Goal: Information Seeking & Learning: Learn about a topic

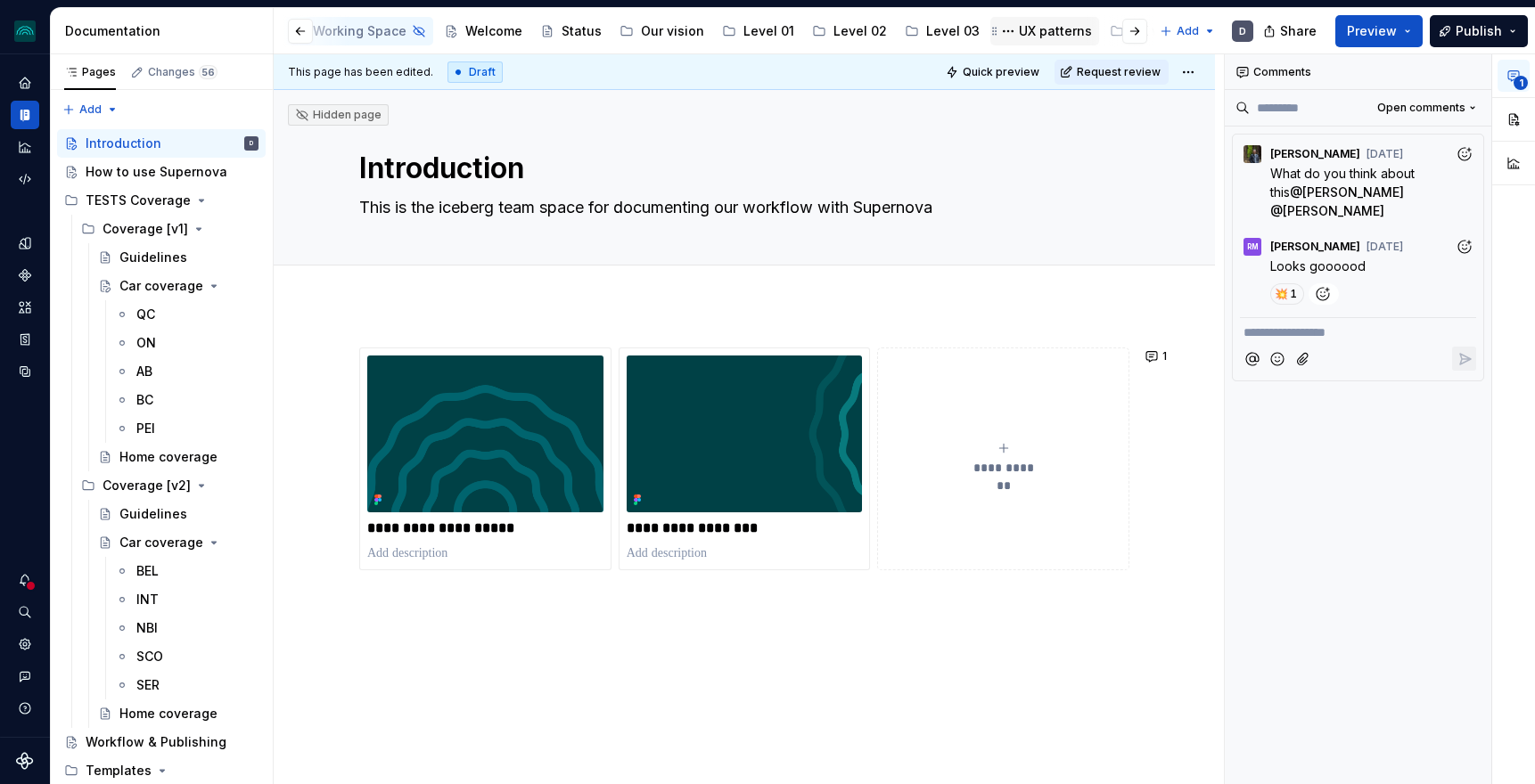
scroll to position [0, 242]
click at [993, 30] on div "Accessibility" at bounding box center [1032, 31] width 79 height 18
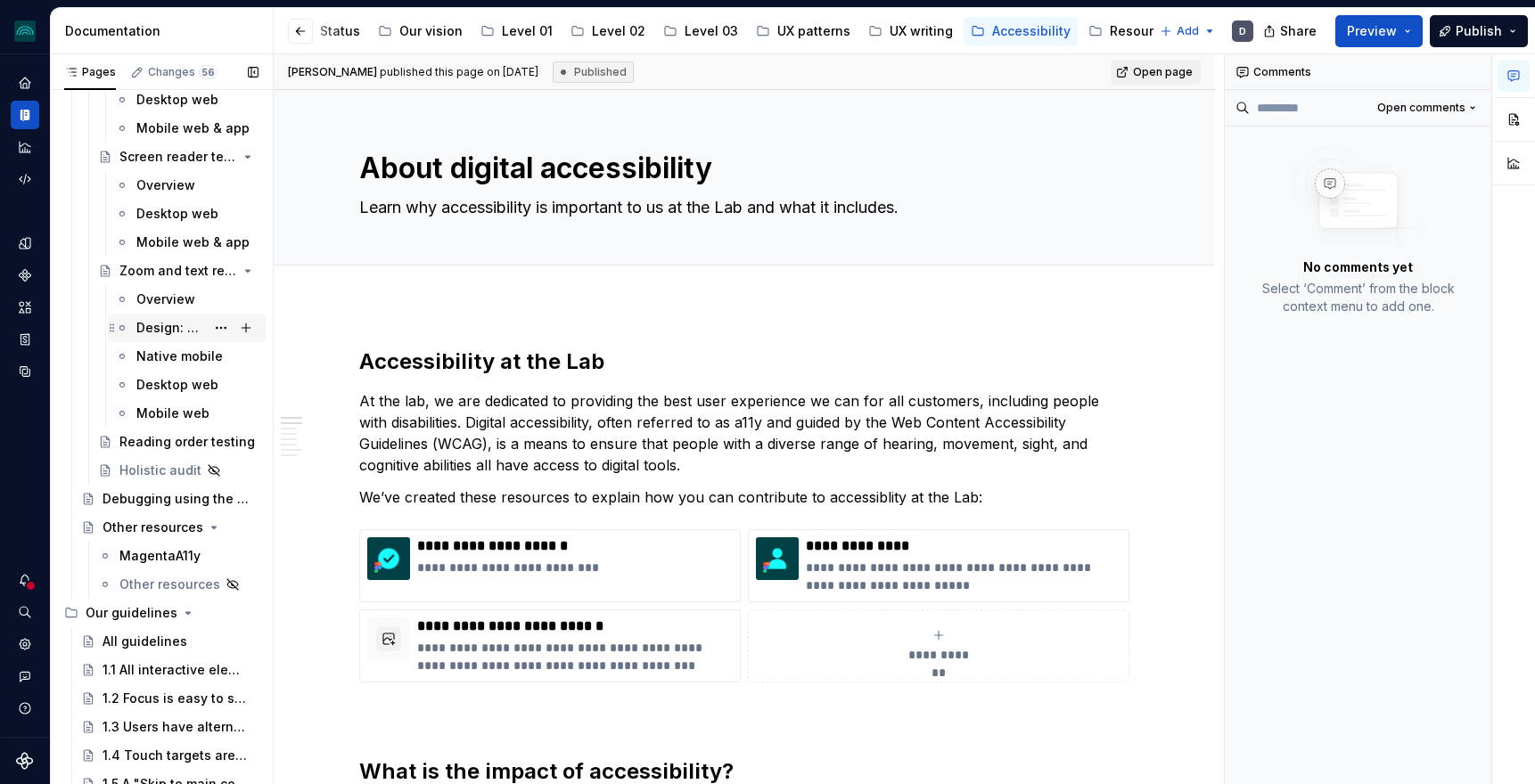
scroll to position [349, 0]
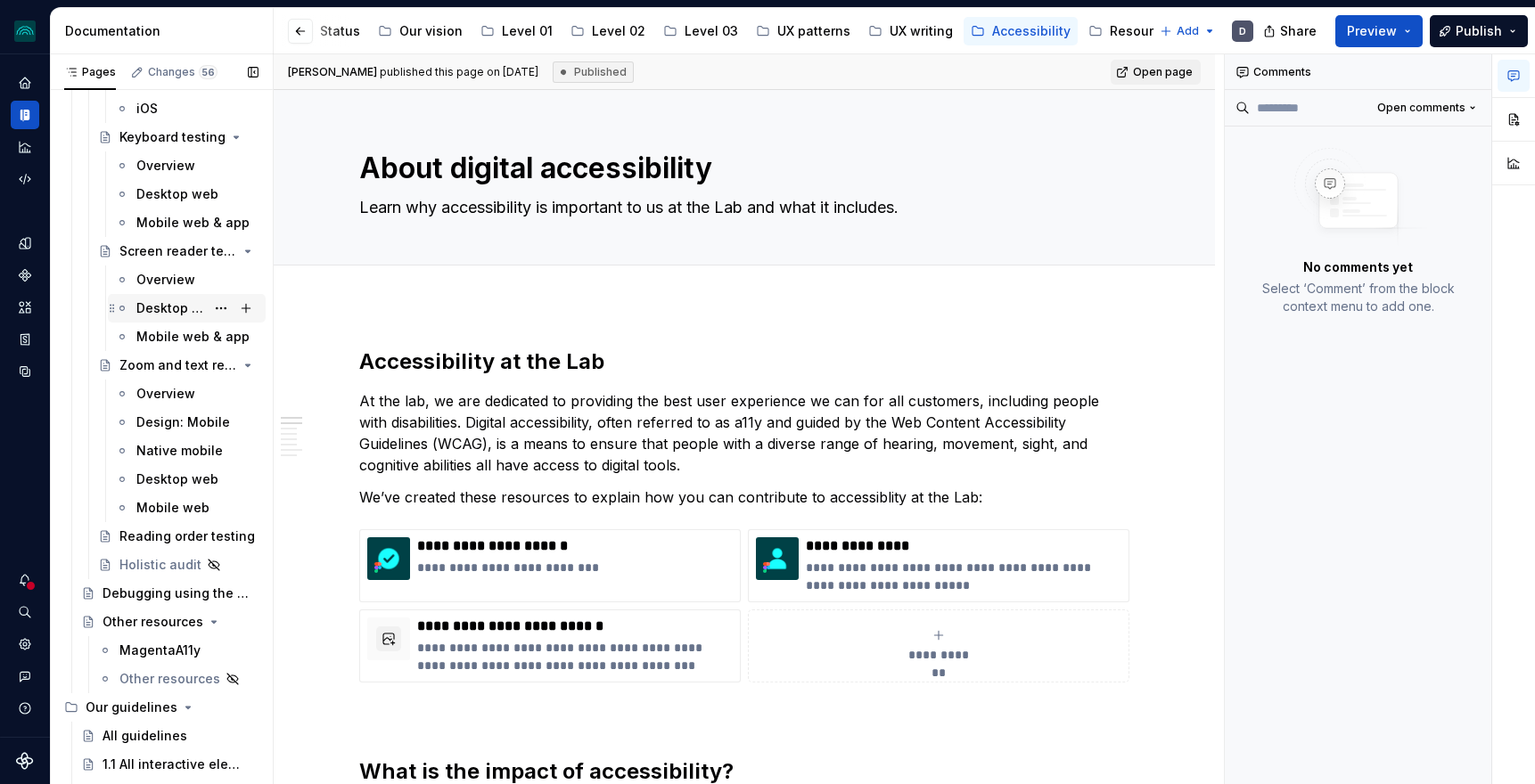
click at [166, 307] on div "Desktop web" at bounding box center [171, 308] width 68 height 18
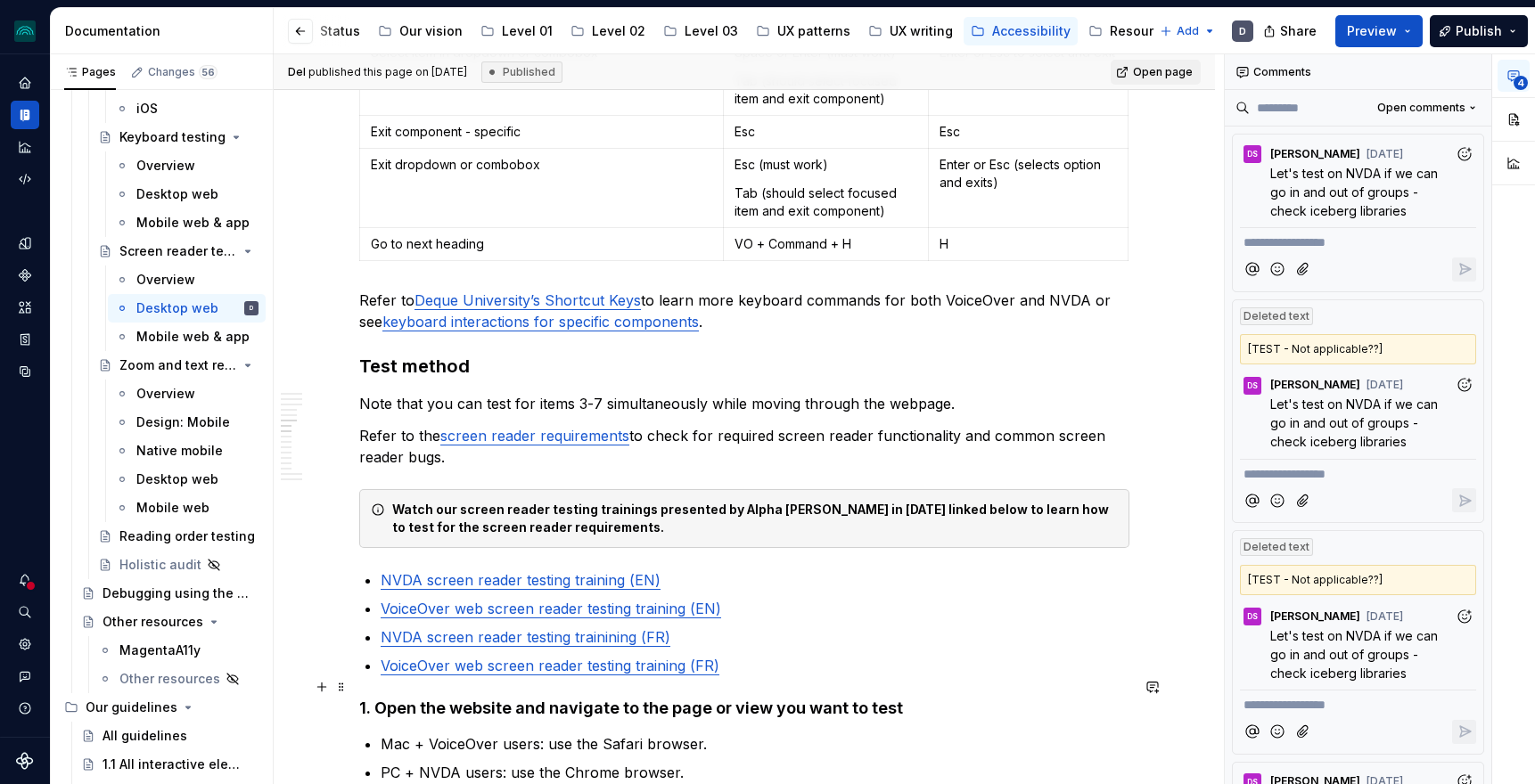
scroll to position [1653, 0]
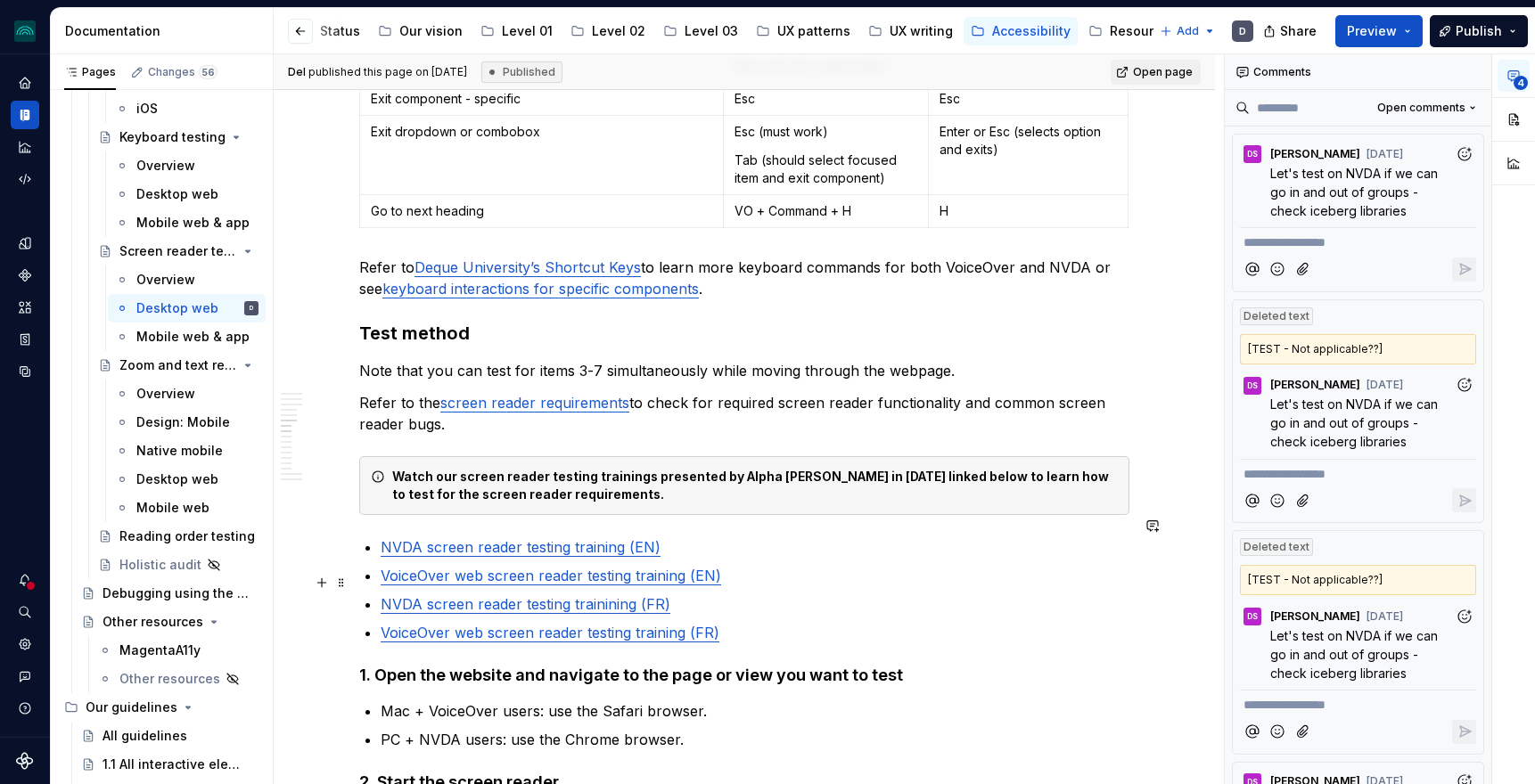
type textarea "*"
click at [618, 595] on link "NVDA screen reader testing trainining (FR)" at bounding box center [526, 604] width 290 height 18
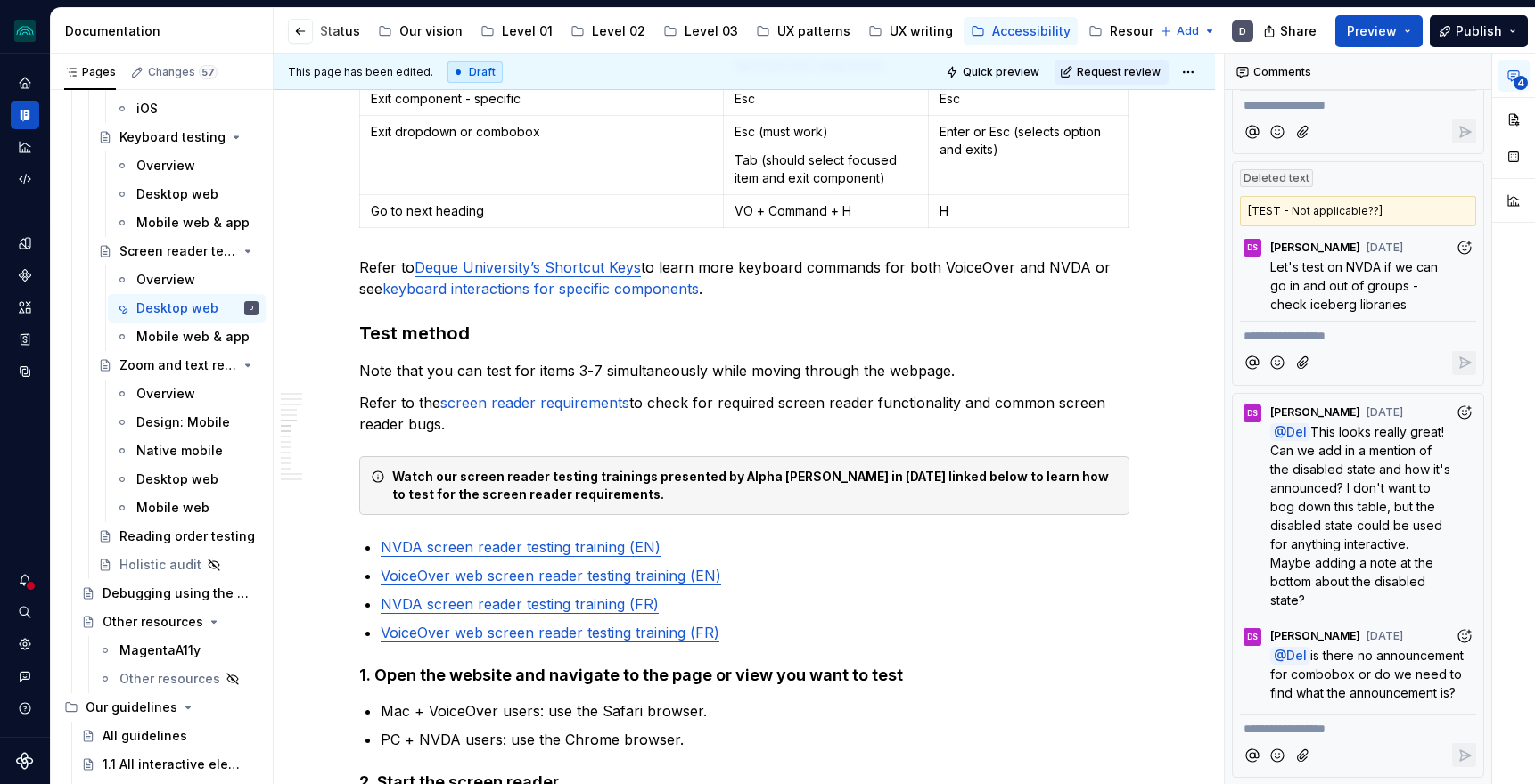
scroll to position [0, 0]
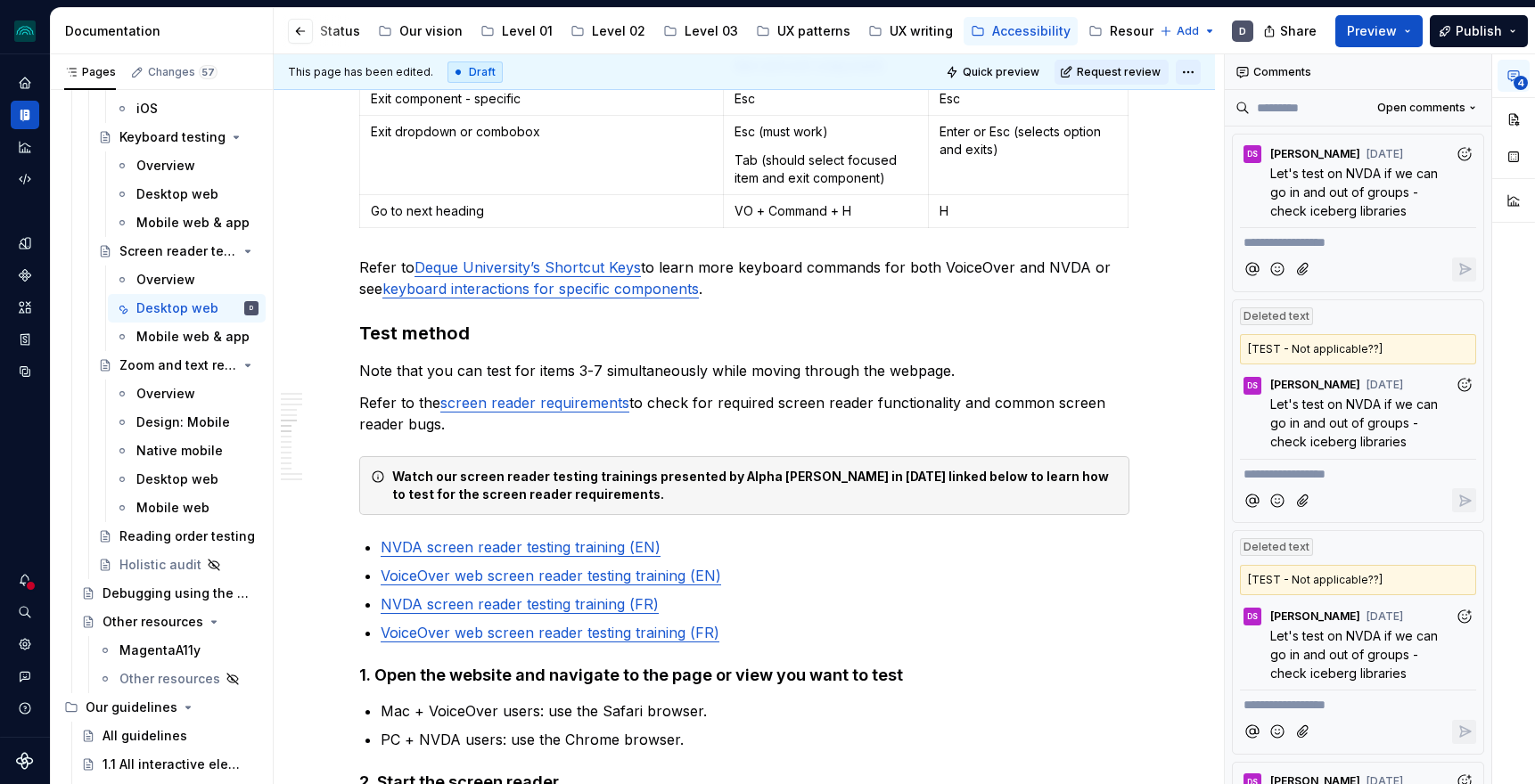
click at [1207, 71] on html "iceberg D Design system data Documentation Accessibility guide for tree Page tr…" at bounding box center [767, 392] width 1535 height 784
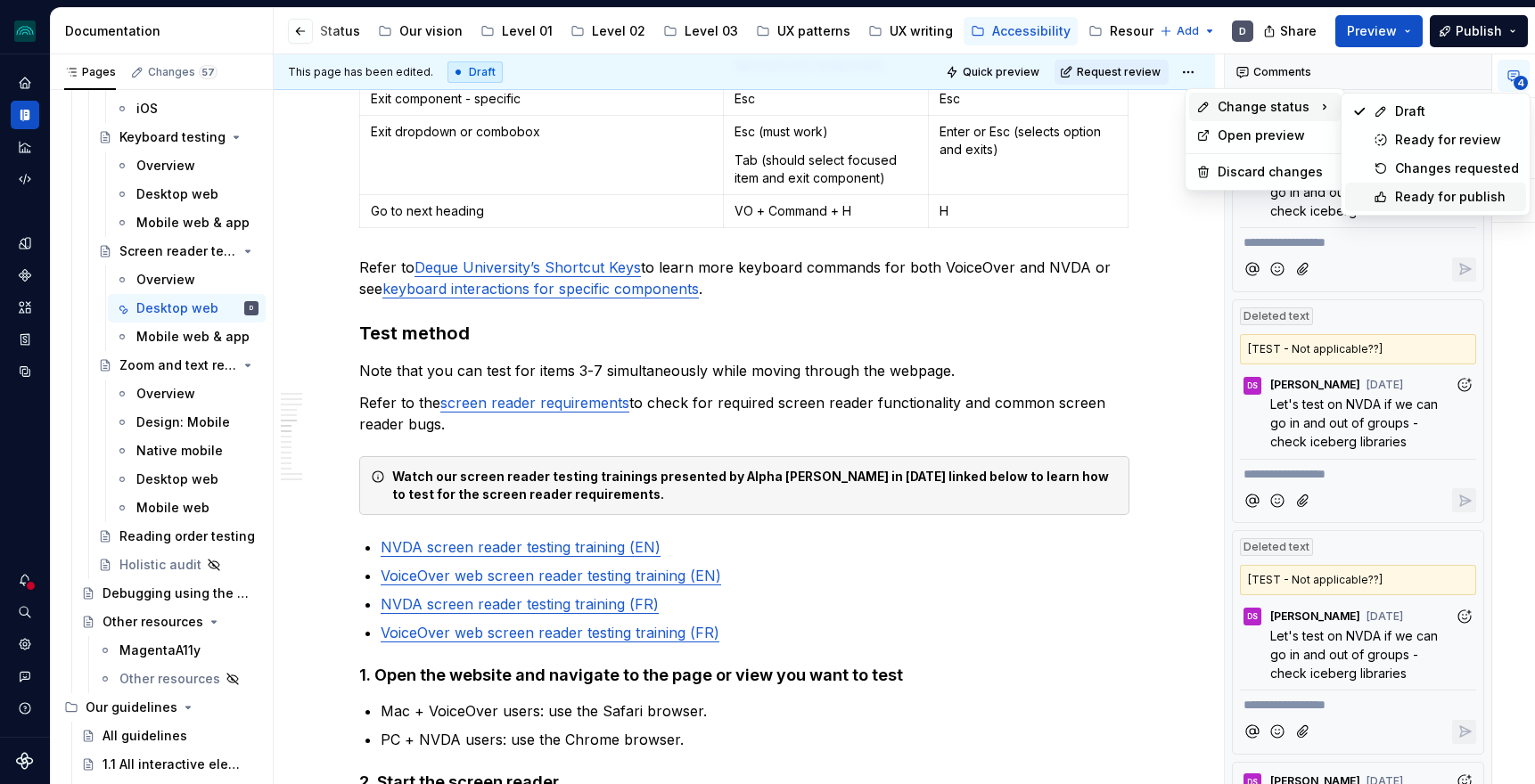
click at [1415, 197] on div "Ready for publish" at bounding box center [1457, 196] width 124 height 18
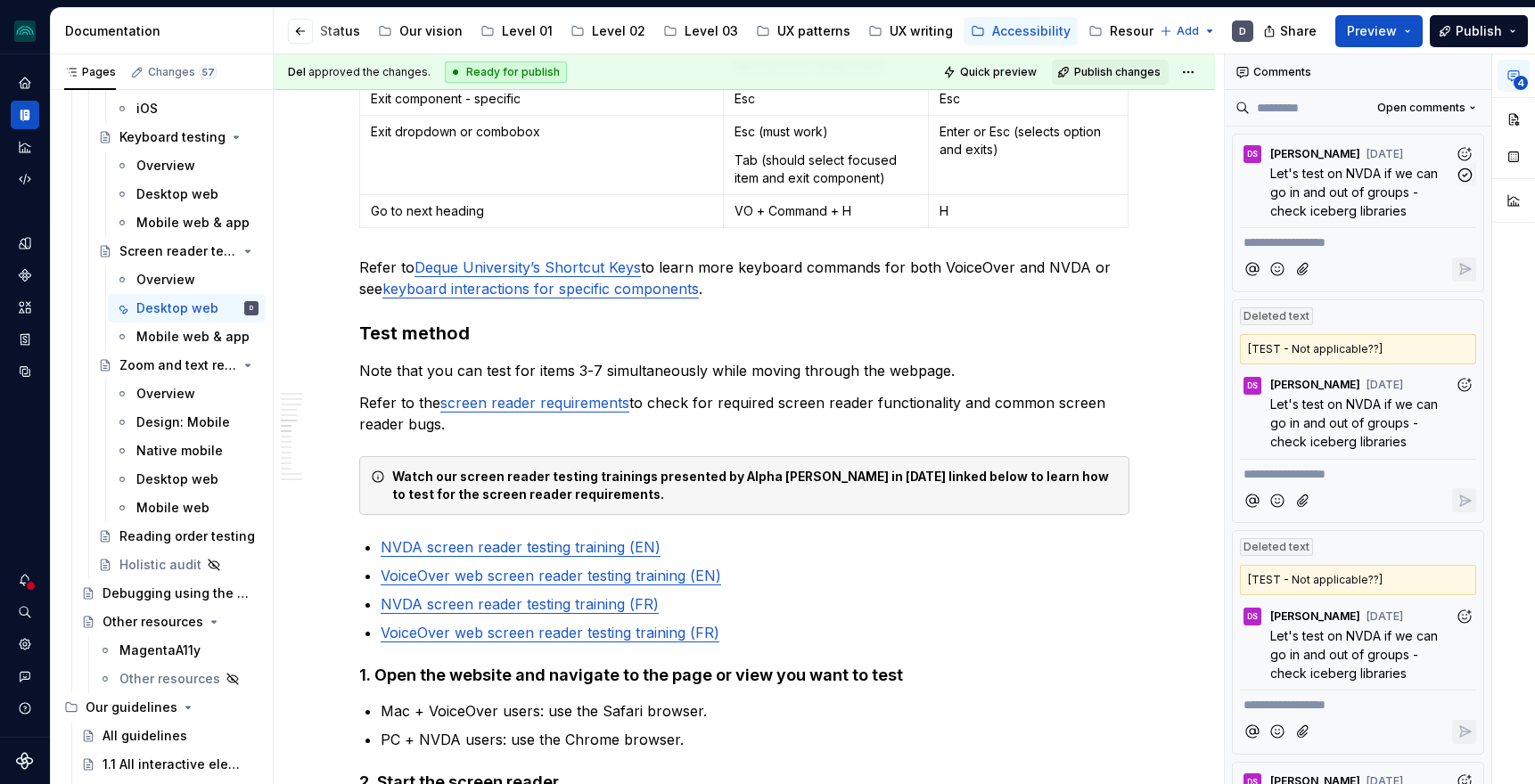
scroll to position [1306, 0]
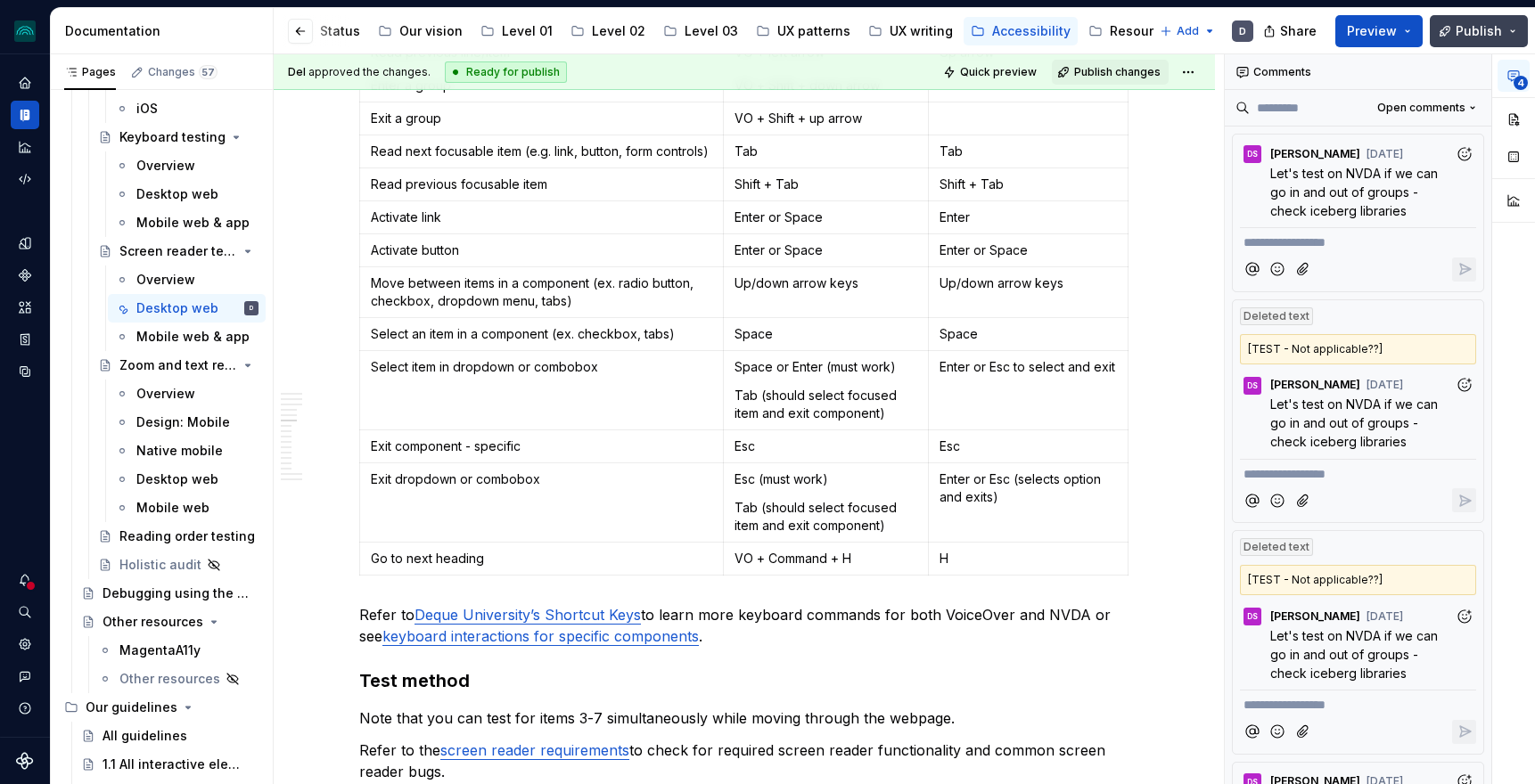
click at [1471, 45] on button "Publish" at bounding box center [1478, 31] width 98 height 32
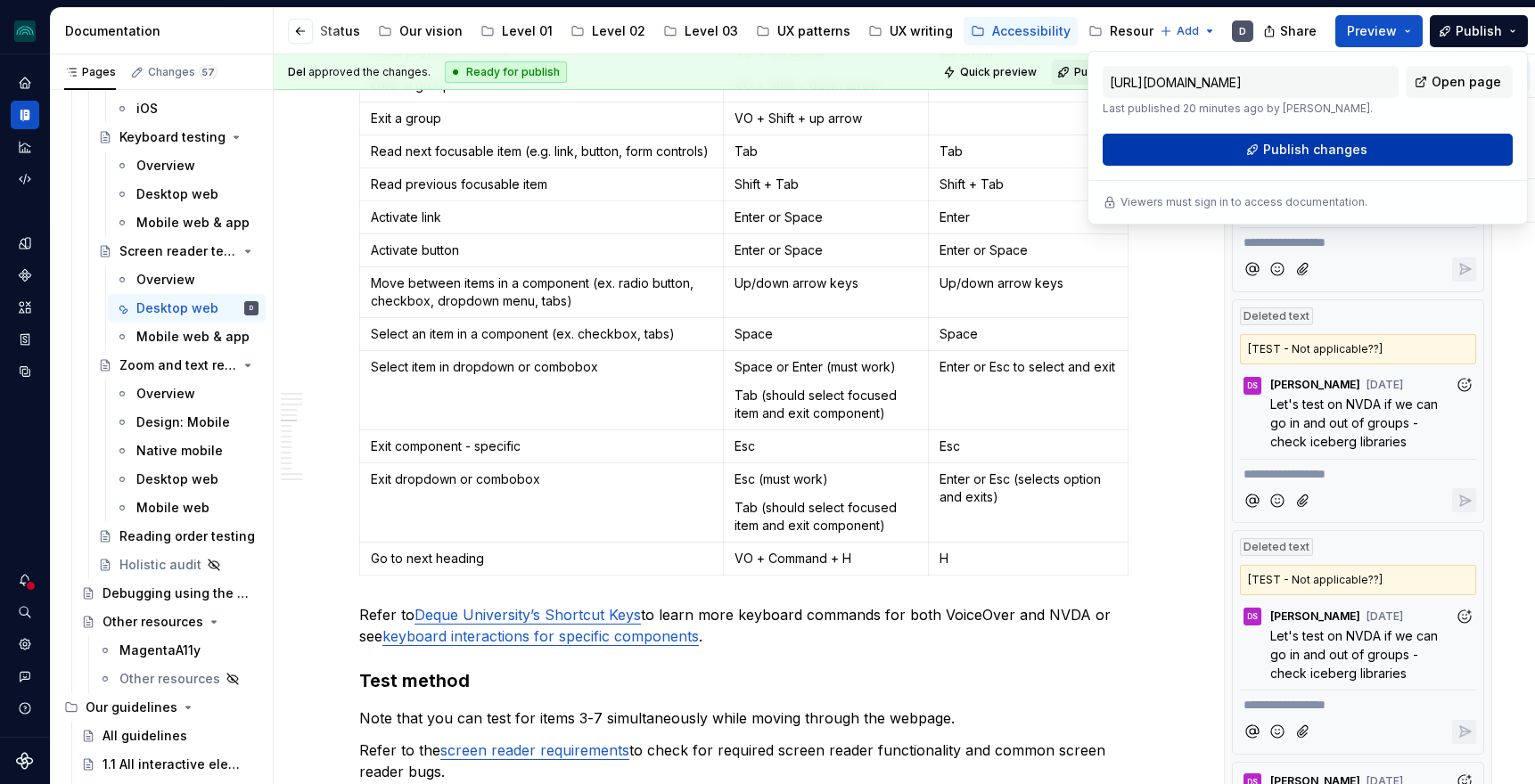
click at [1412, 147] on button "Publish changes" at bounding box center [1307, 150] width 411 height 32
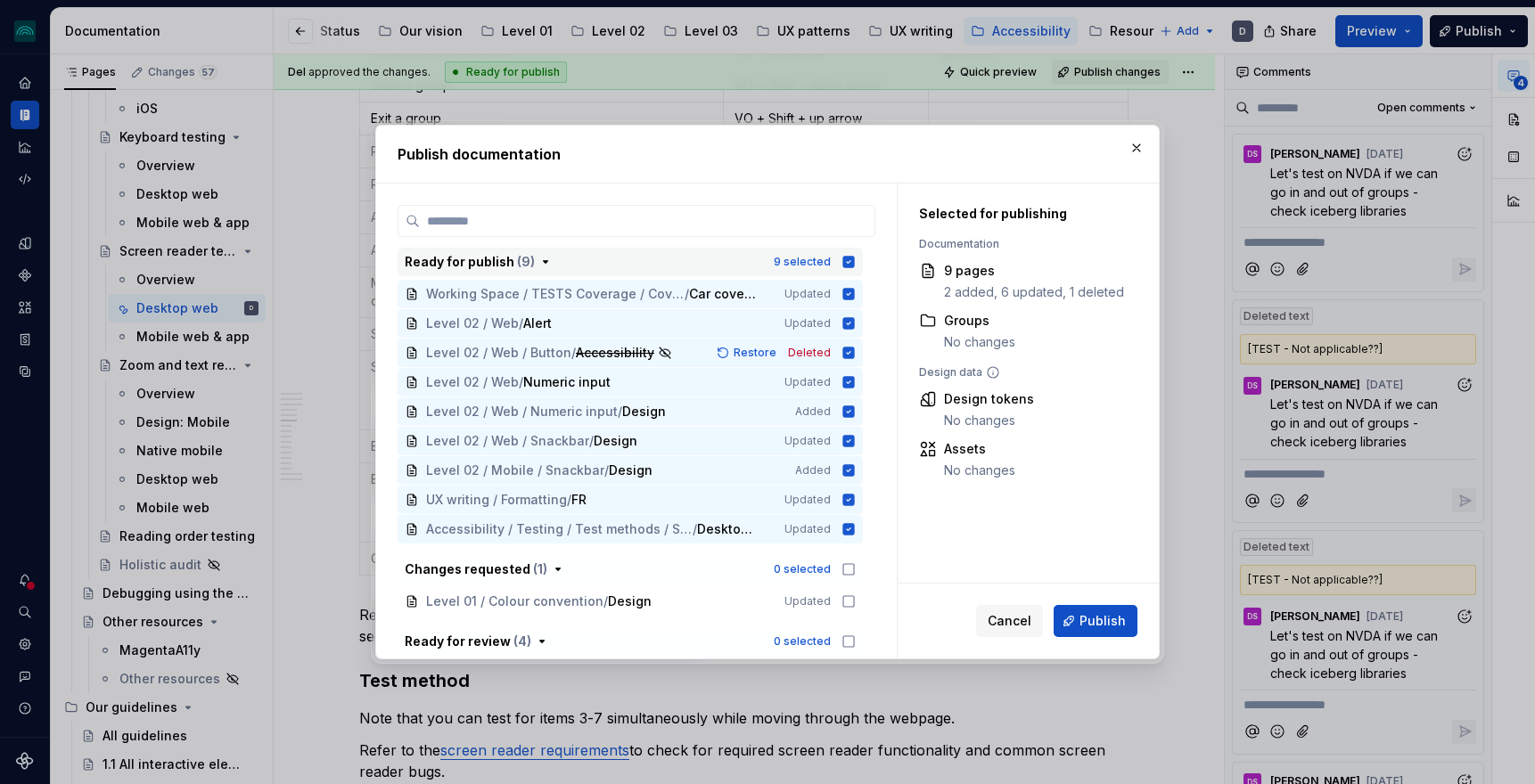
click at [855, 260] on icon "button" at bounding box center [850, 262] width 11 height 11
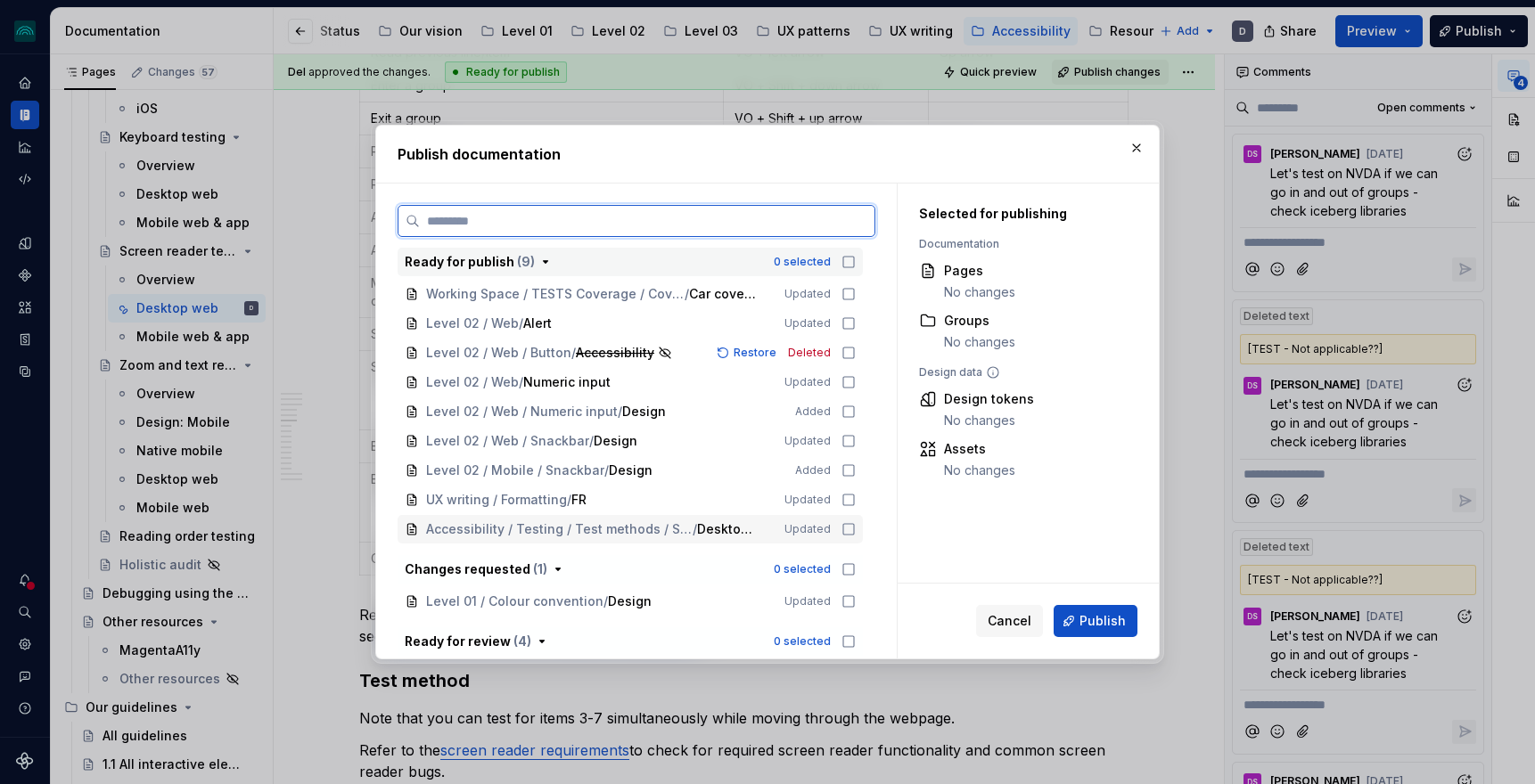
click at [856, 529] on icon at bounding box center [849, 529] width 14 height 14
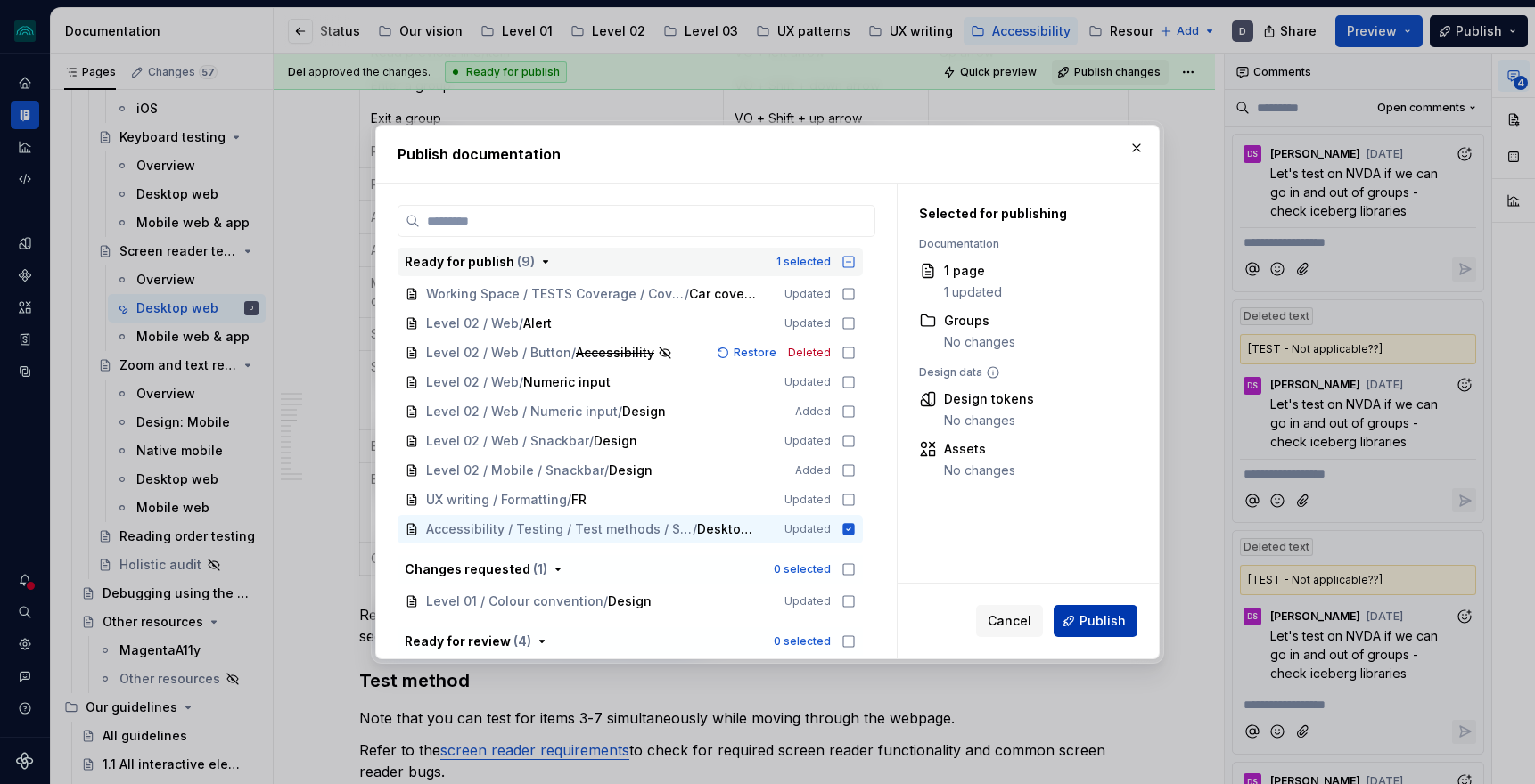
click at [1106, 615] on span "Publish" at bounding box center [1103, 621] width 46 height 18
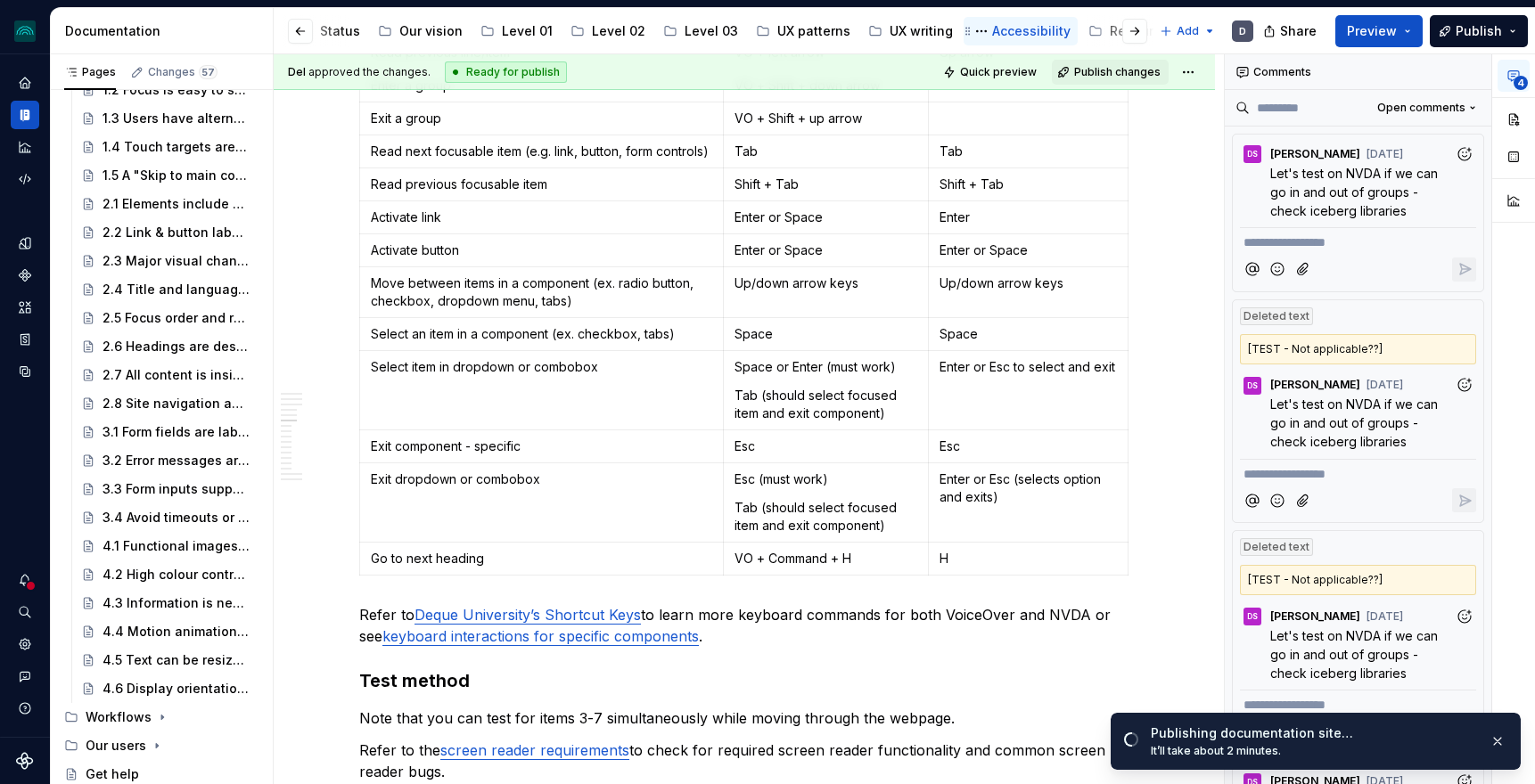
scroll to position [0, 0]
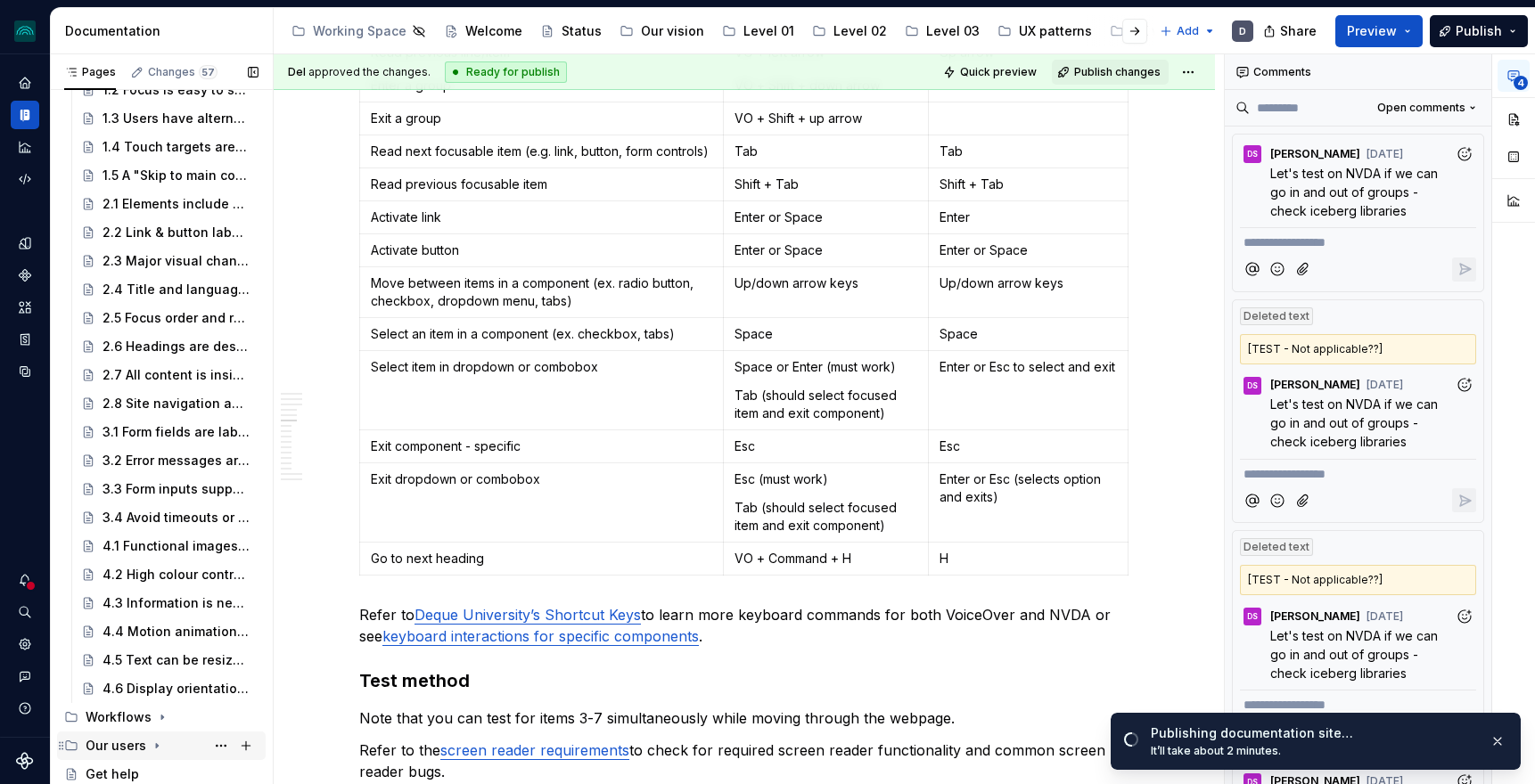
click at [151, 745] on icon "Page tree" at bounding box center [156, 746] width 14 height 14
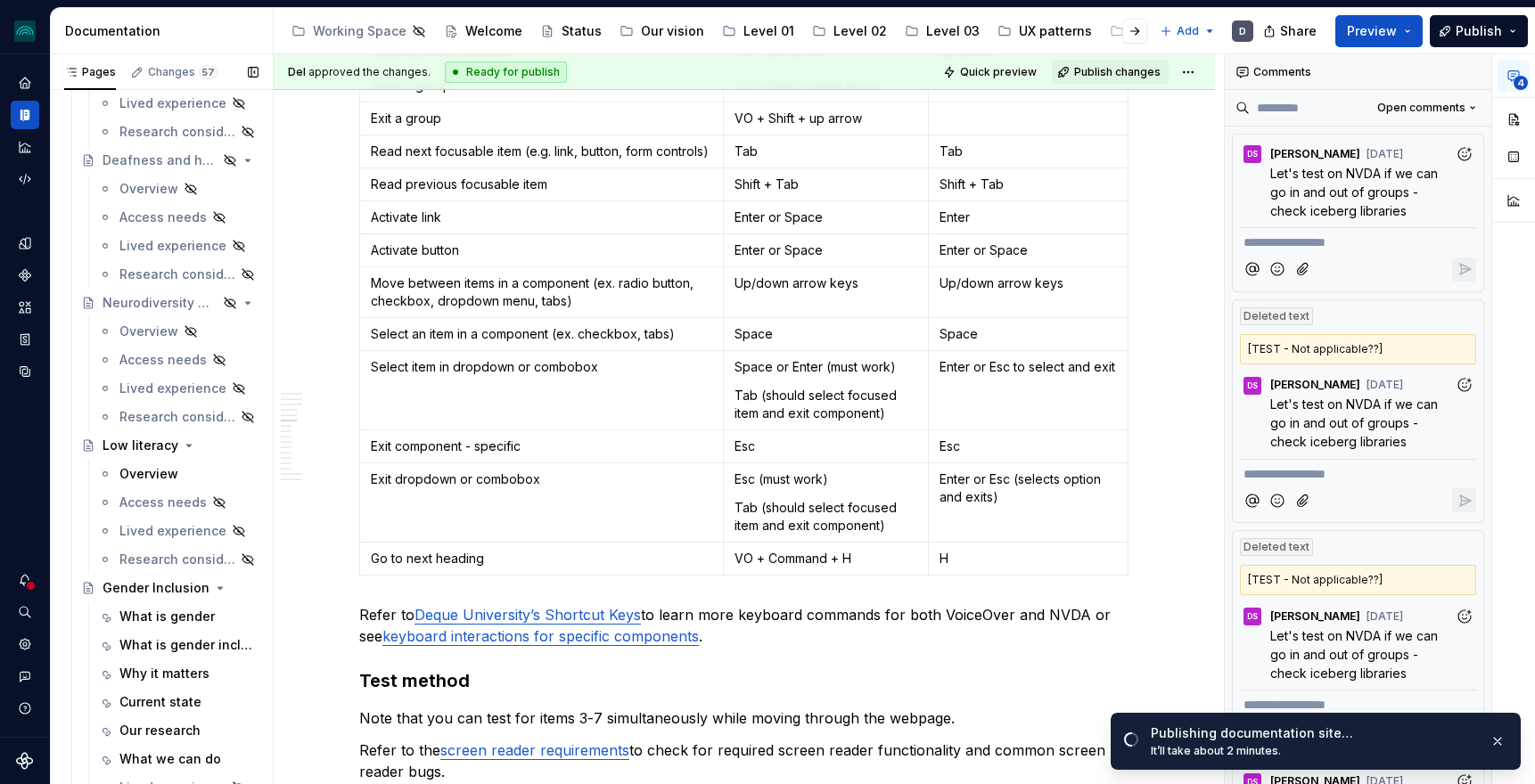
scroll to position [2250, 0]
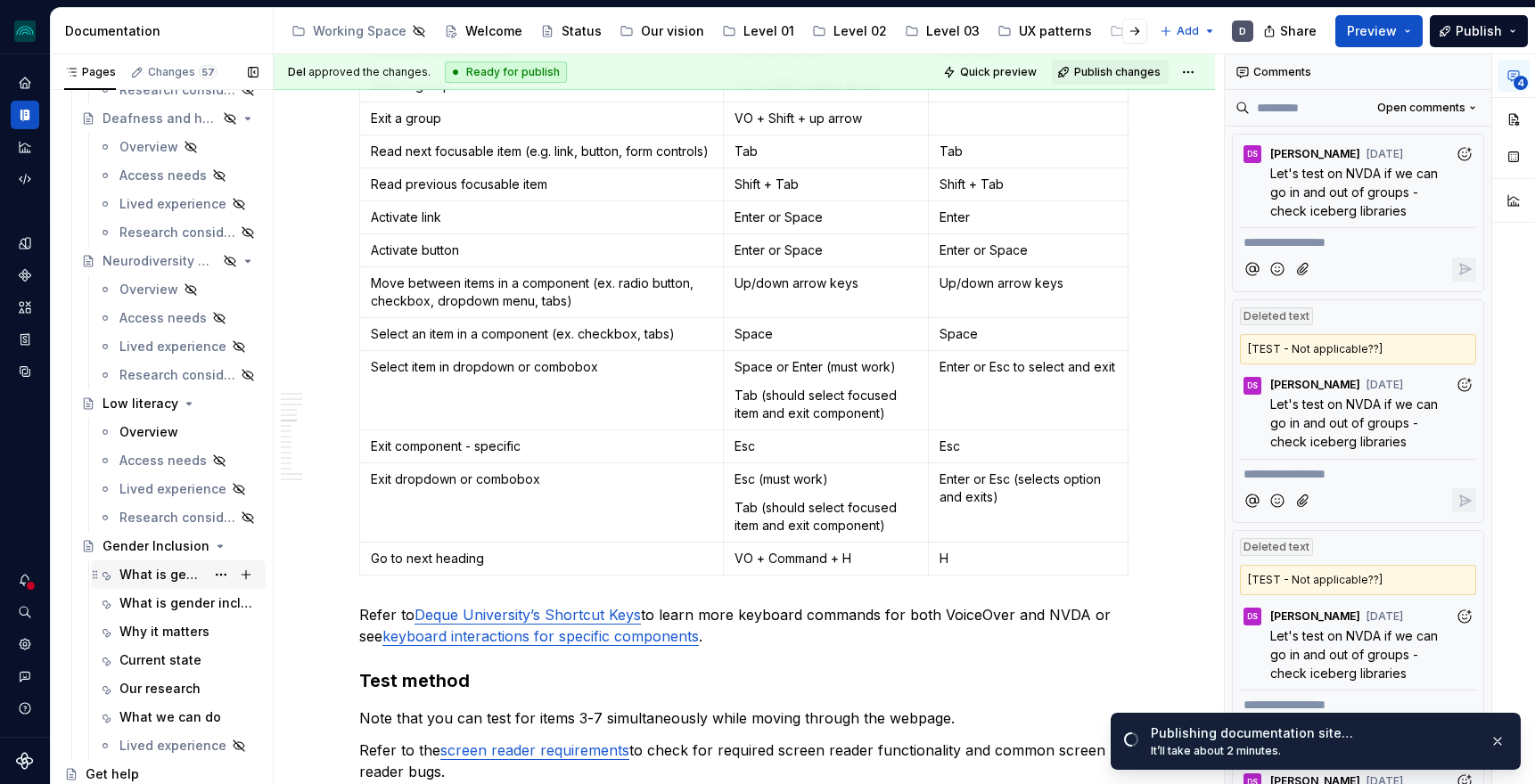
click at [134, 562] on div "What is gender" at bounding box center [189, 574] width 139 height 25
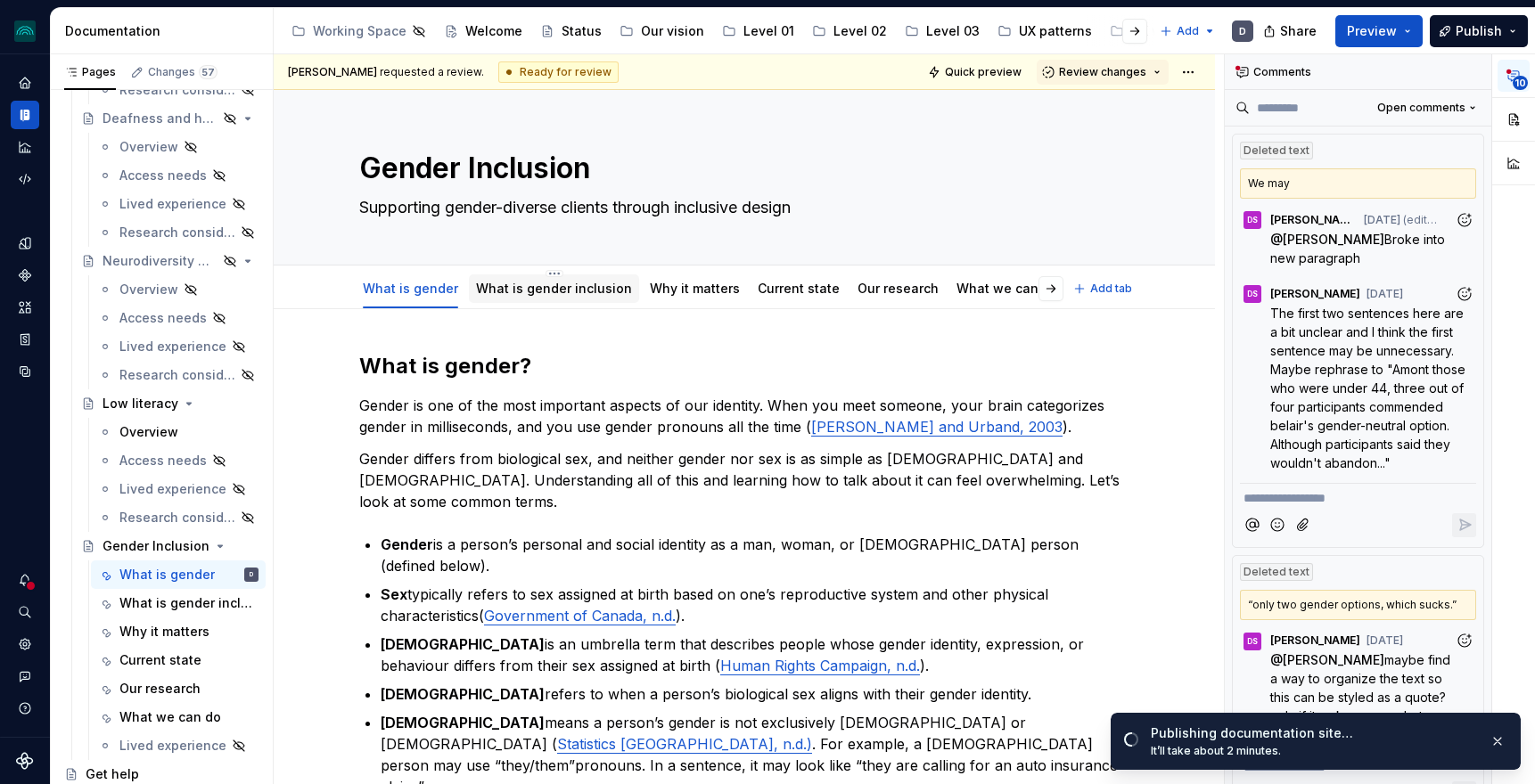
click at [534, 300] on div "What is gender inclusion" at bounding box center [555, 289] width 171 height 28
click at [575, 293] on link "What is gender inclusion" at bounding box center [554, 288] width 156 height 15
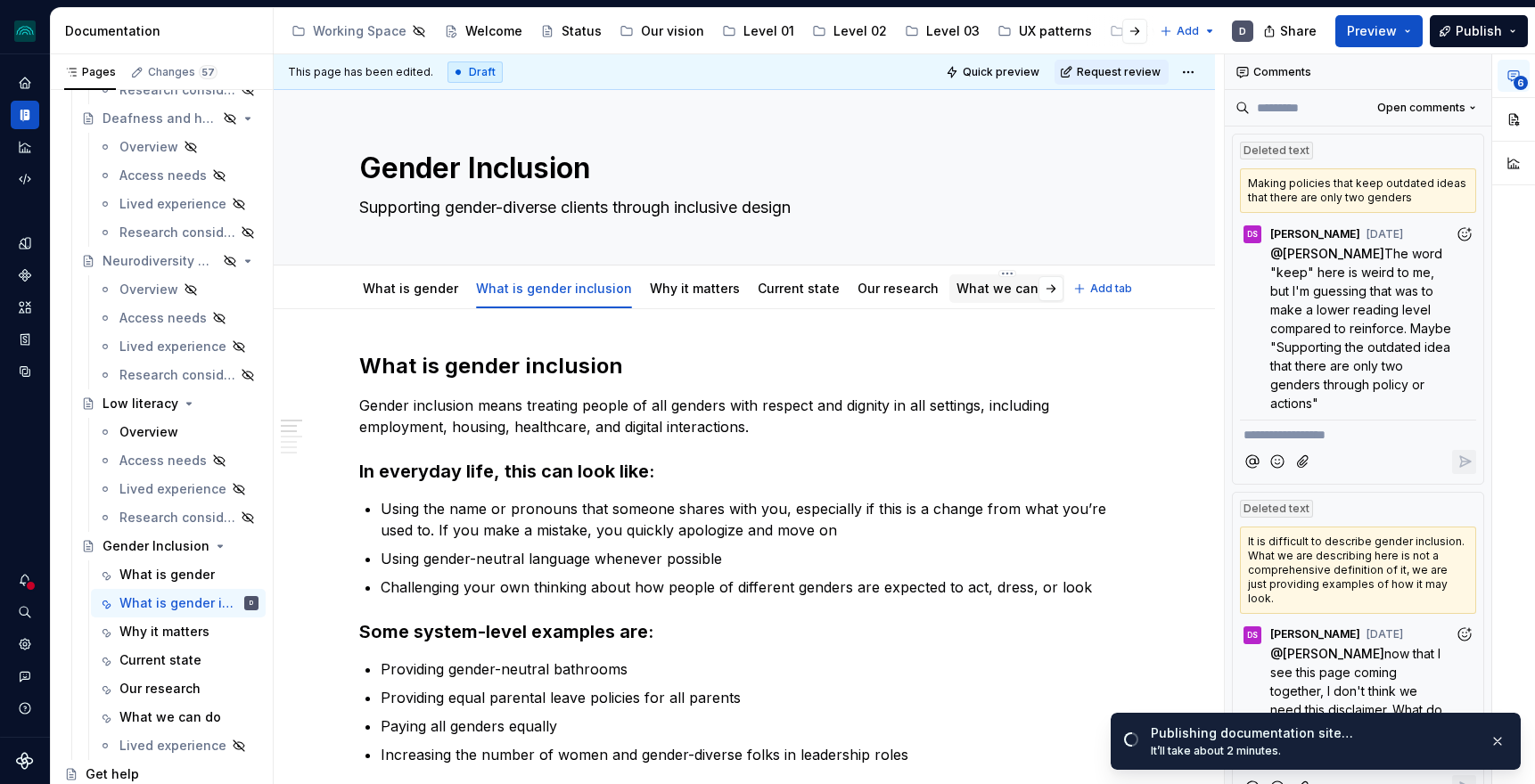
click at [970, 294] on link "What we can do" at bounding box center [1007, 288] width 101 height 15
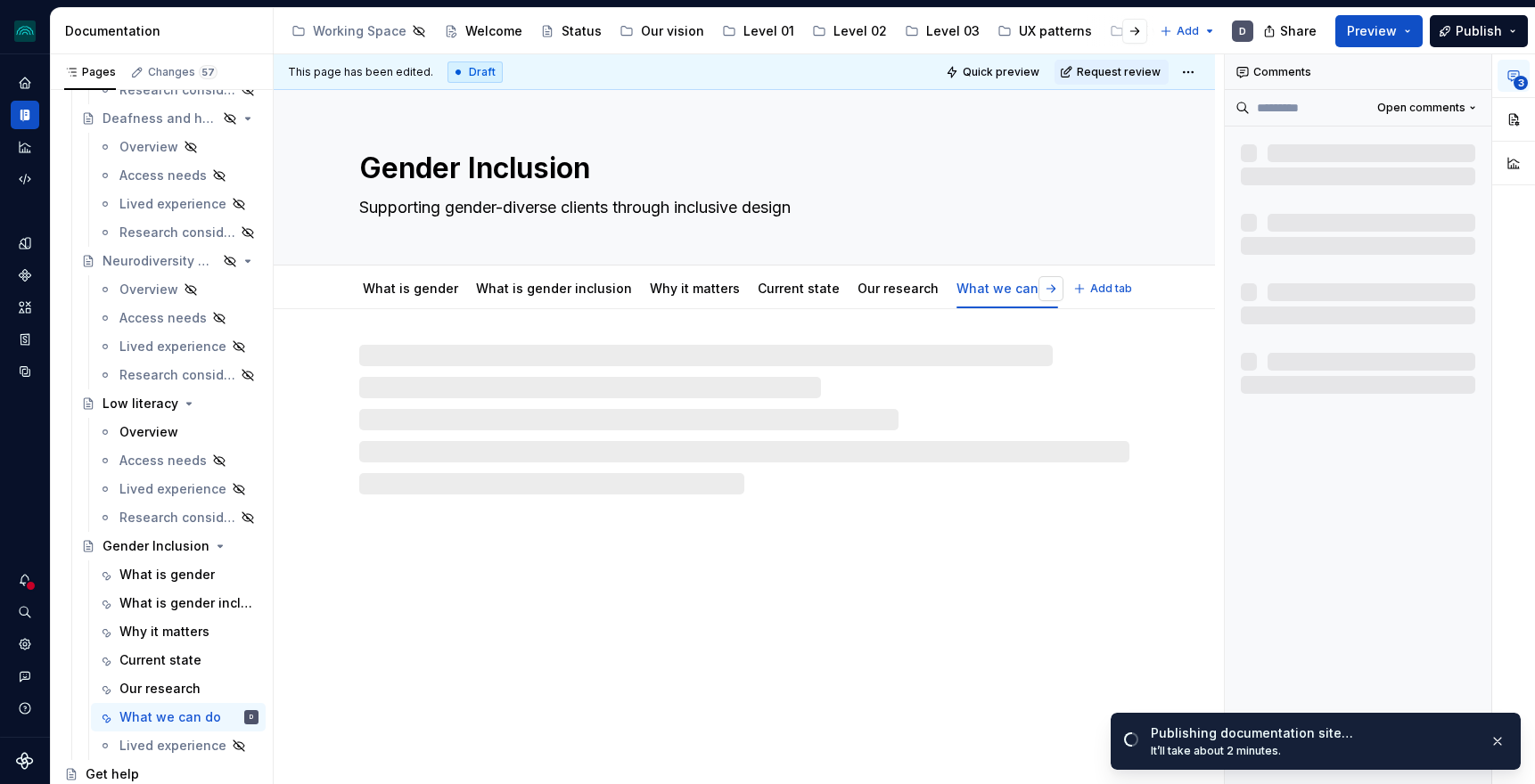
click at [1060, 288] on button "button" at bounding box center [1051, 289] width 25 height 25
click at [980, 291] on link "Lived experience" at bounding box center [1033, 288] width 107 height 15
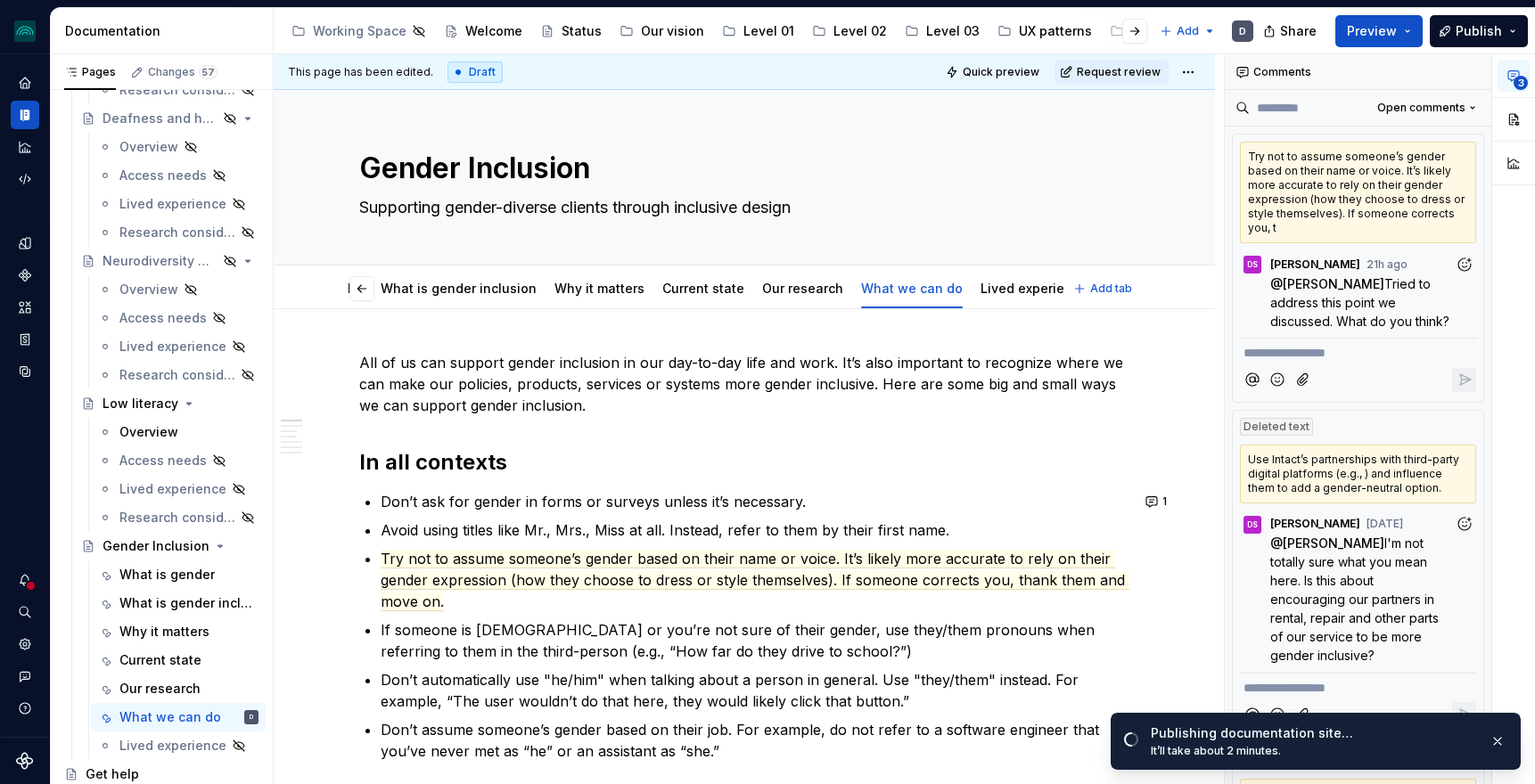
scroll to position [0, 25]
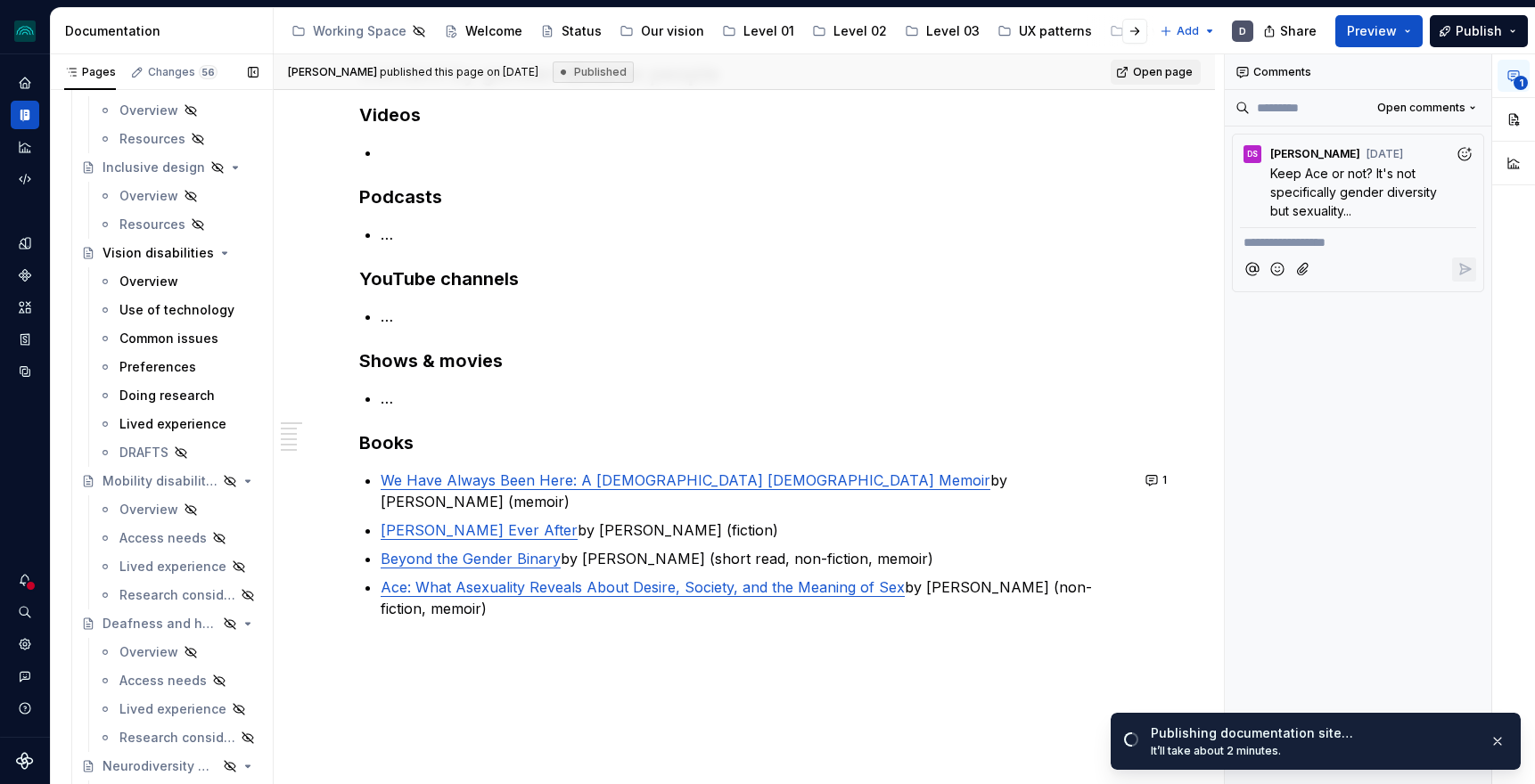
scroll to position [1743, 0]
click at [161, 424] on div "Lived experience" at bounding box center [162, 425] width 85 height 18
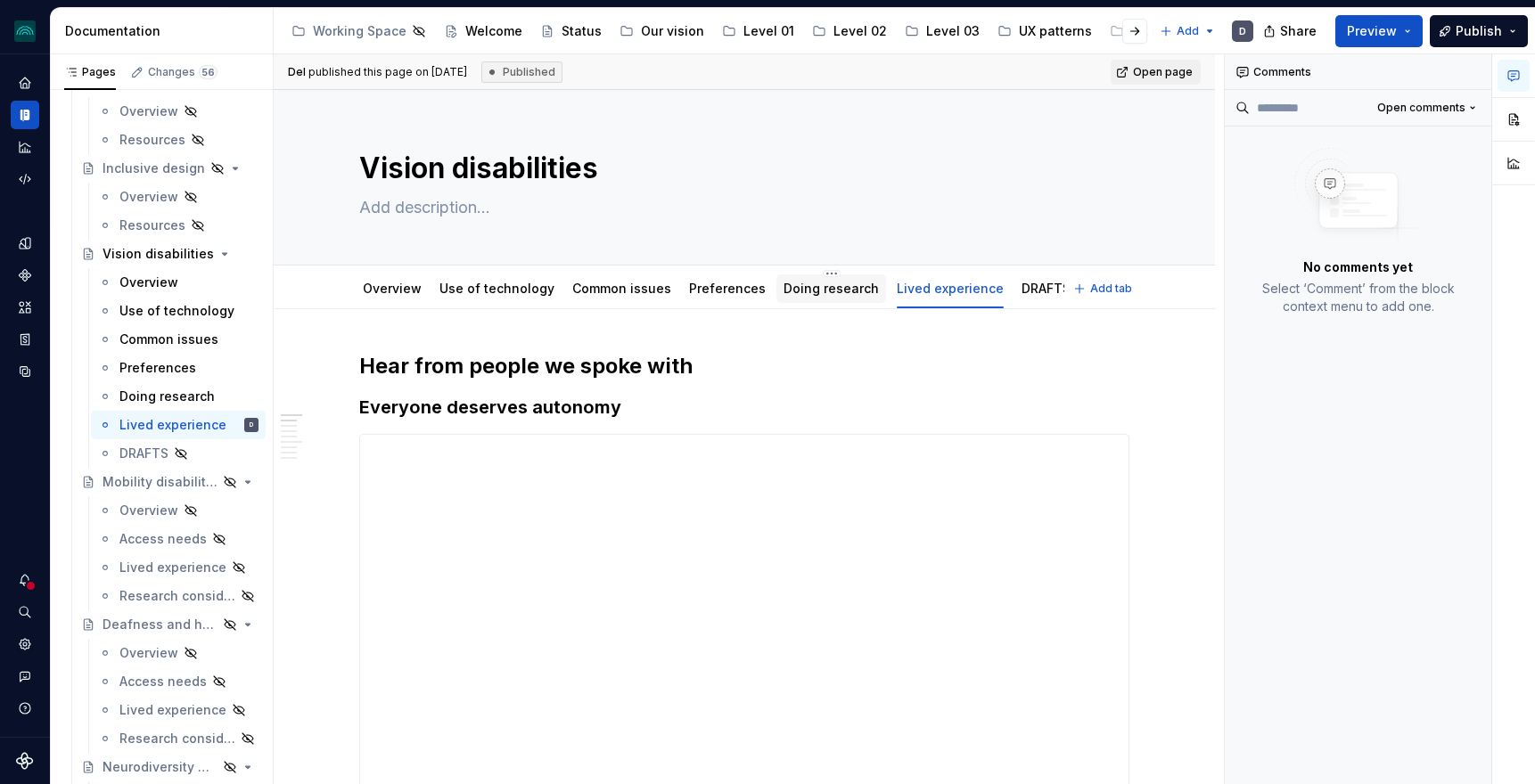
click at [818, 283] on link "Doing research" at bounding box center [831, 288] width 96 height 15
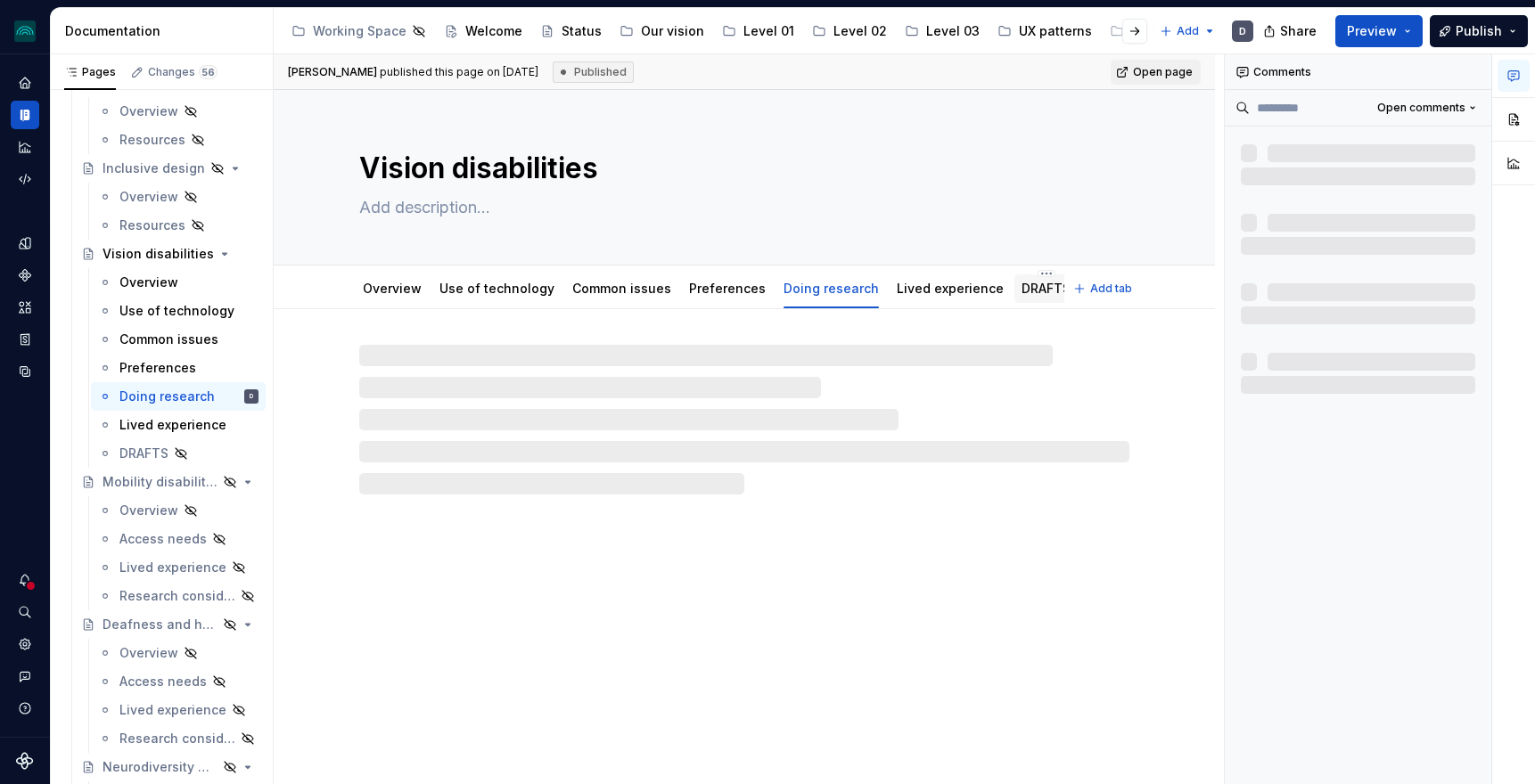
click at [1029, 291] on link "DRAFTS" at bounding box center [1047, 288] width 49 height 15
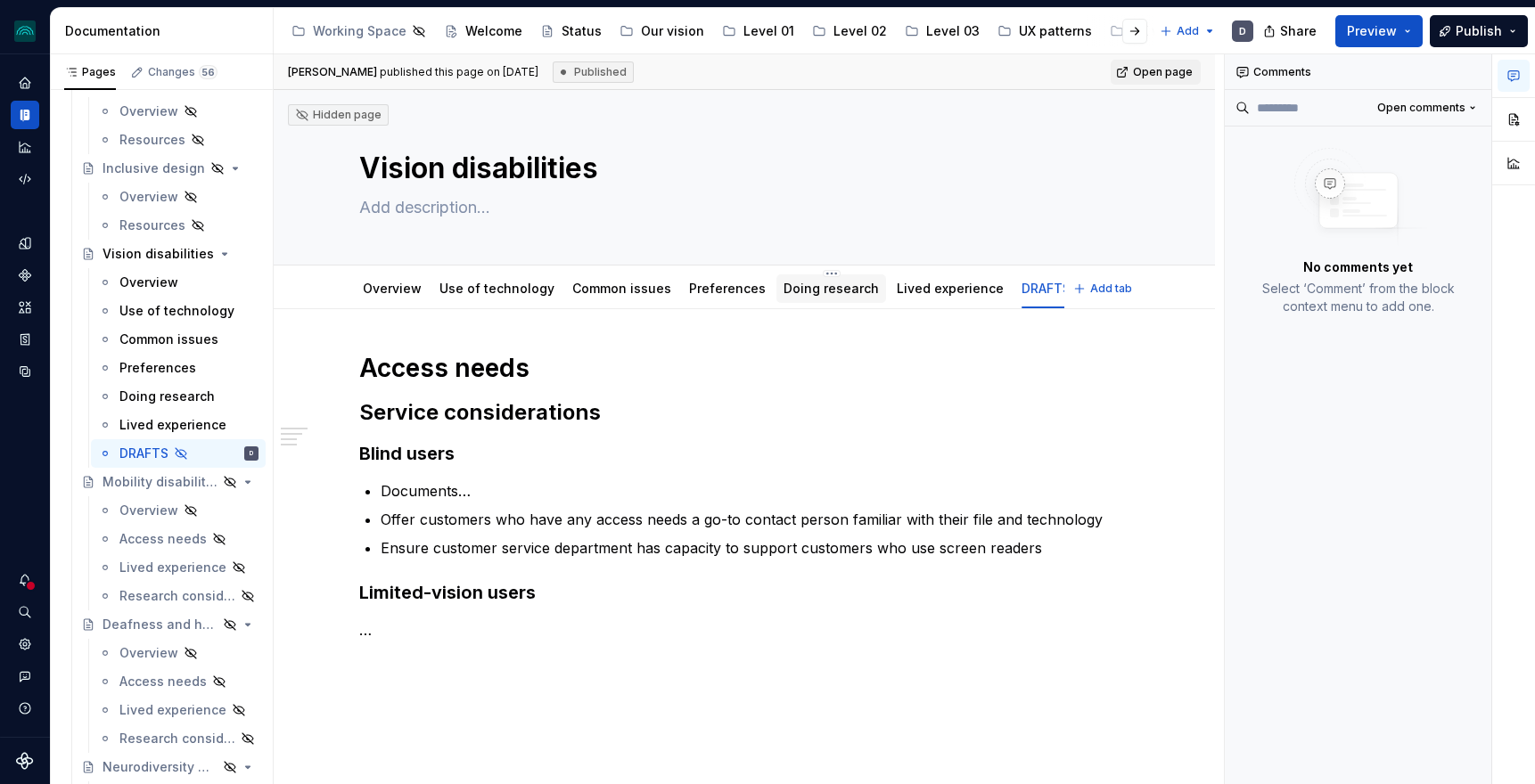
click at [816, 289] on link "Doing research" at bounding box center [831, 288] width 96 height 15
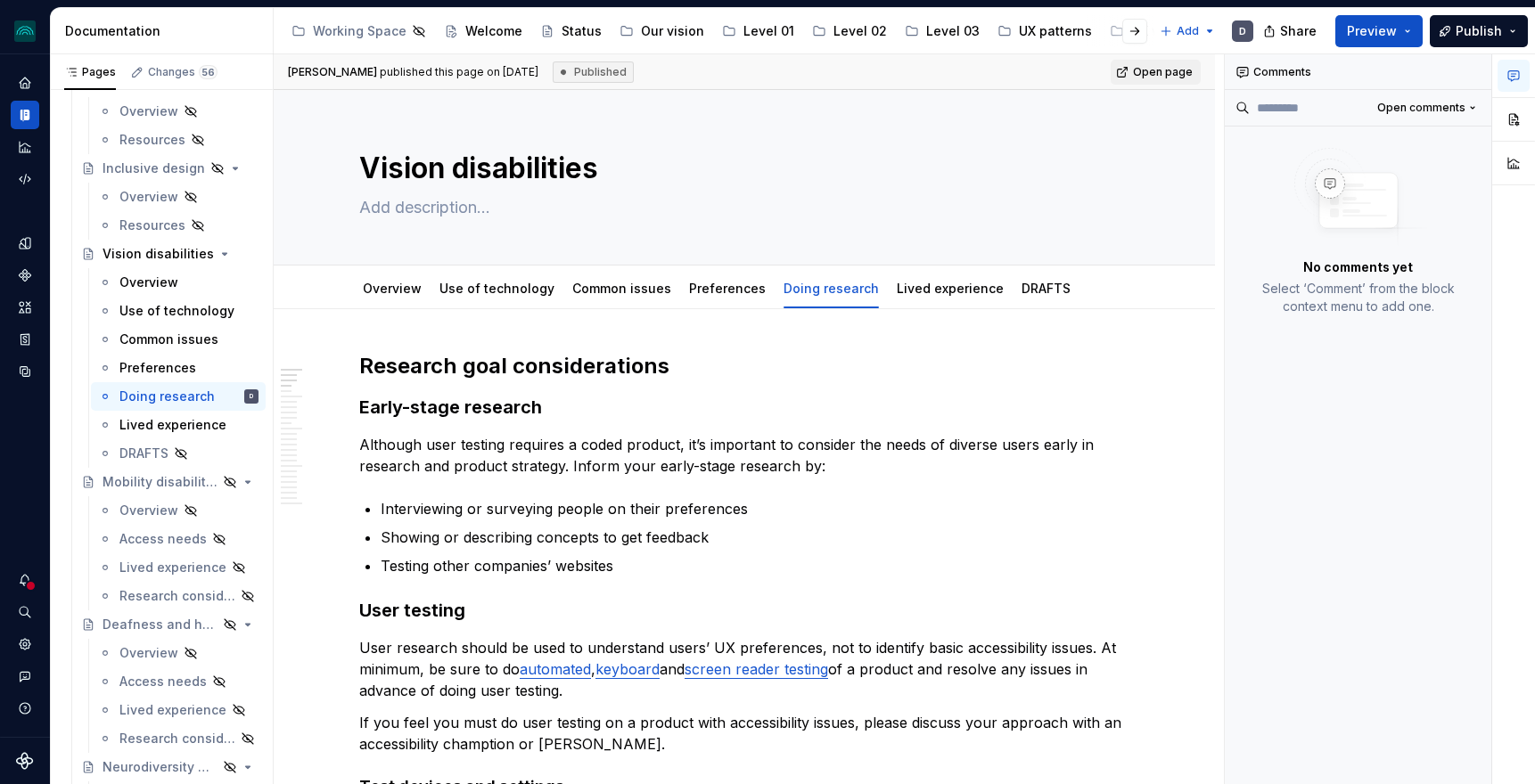
type textarea "*"
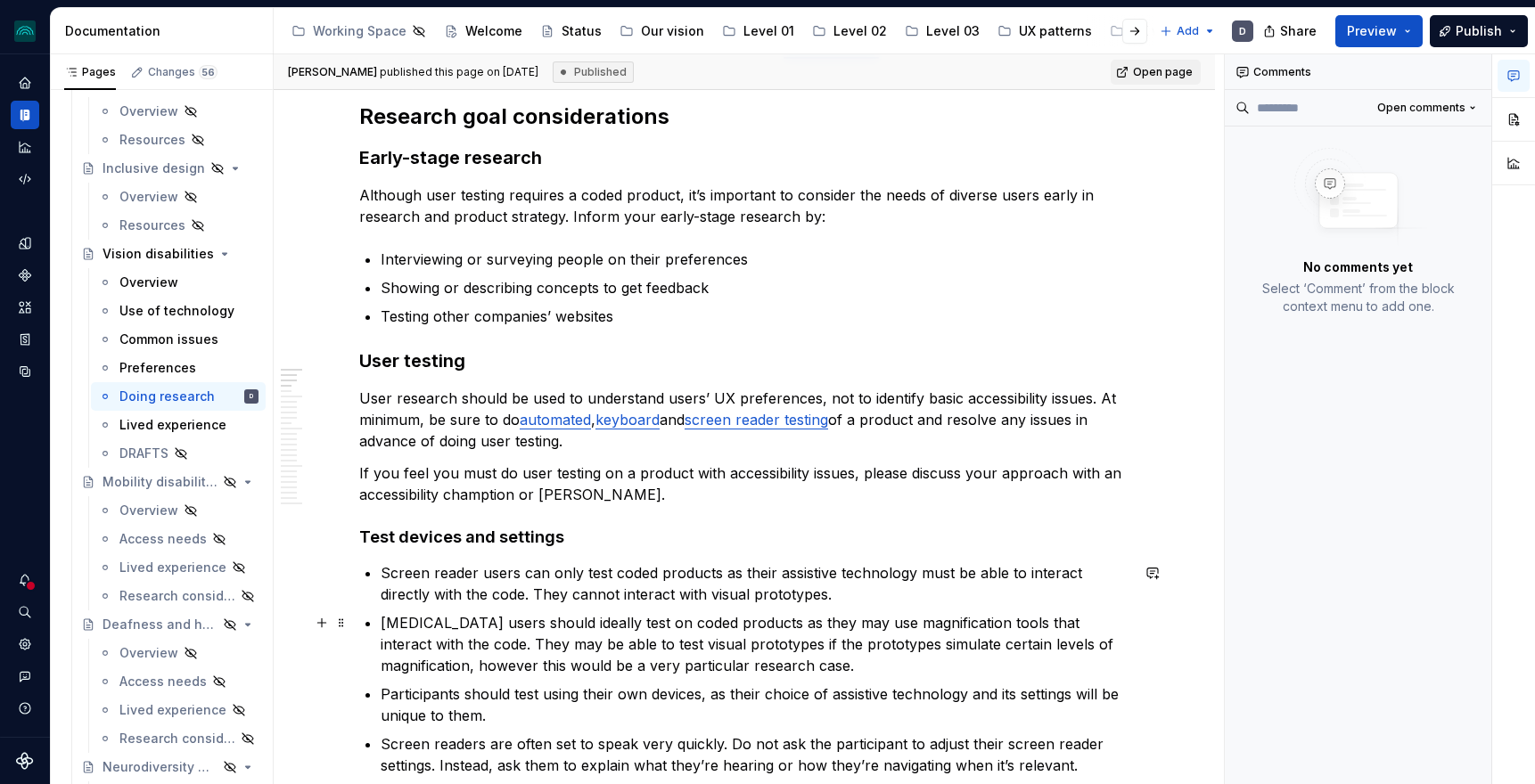
scroll to position [247, 0]
click at [504, 495] on p "If you feel you must do user testing on a product with accessibility issues, pl…" at bounding box center [744, 485] width 770 height 43
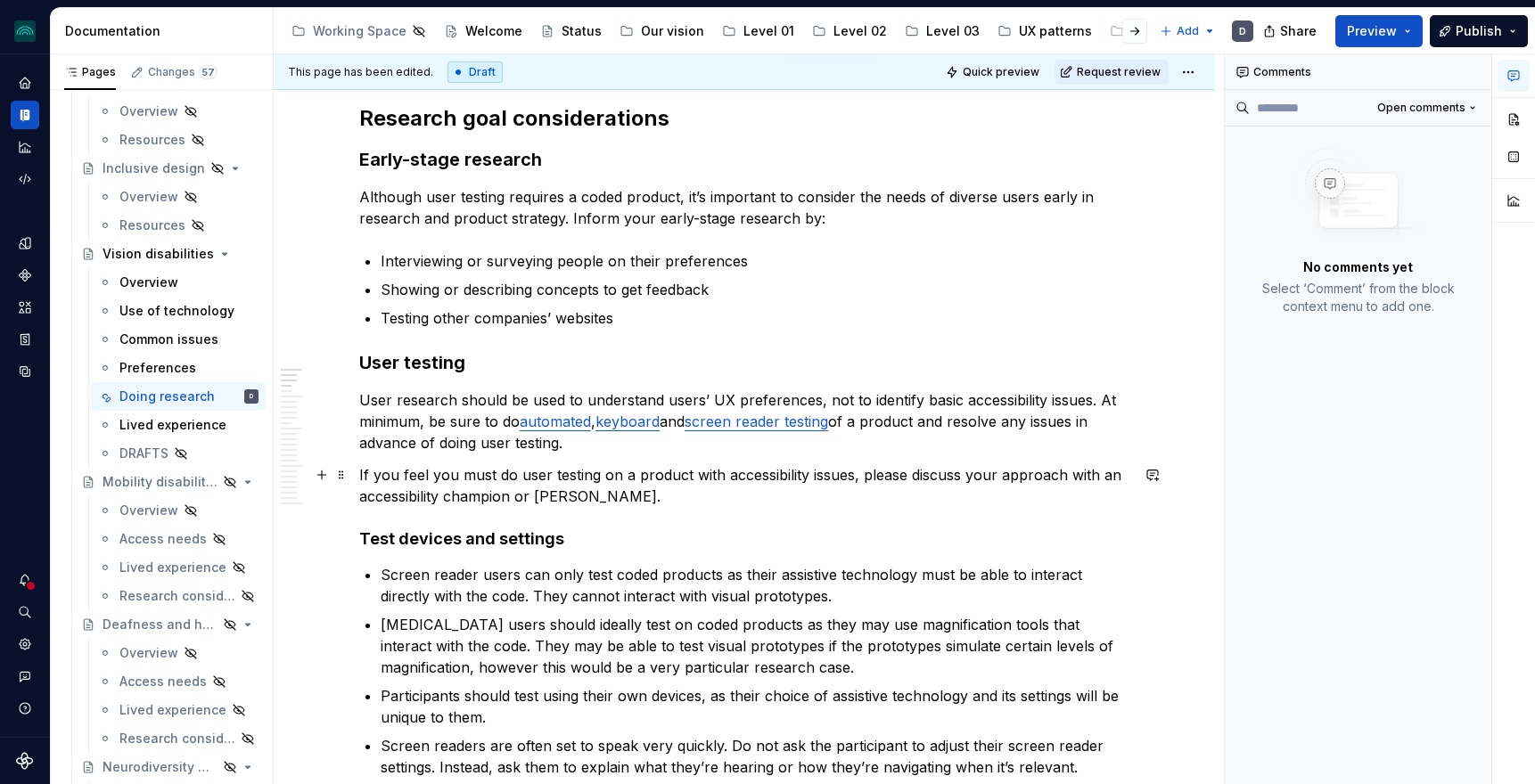
click at [563, 498] on p "If you feel you must do user testing on a product with accessibility issues, pl…" at bounding box center [744, 485] width 770 height 43
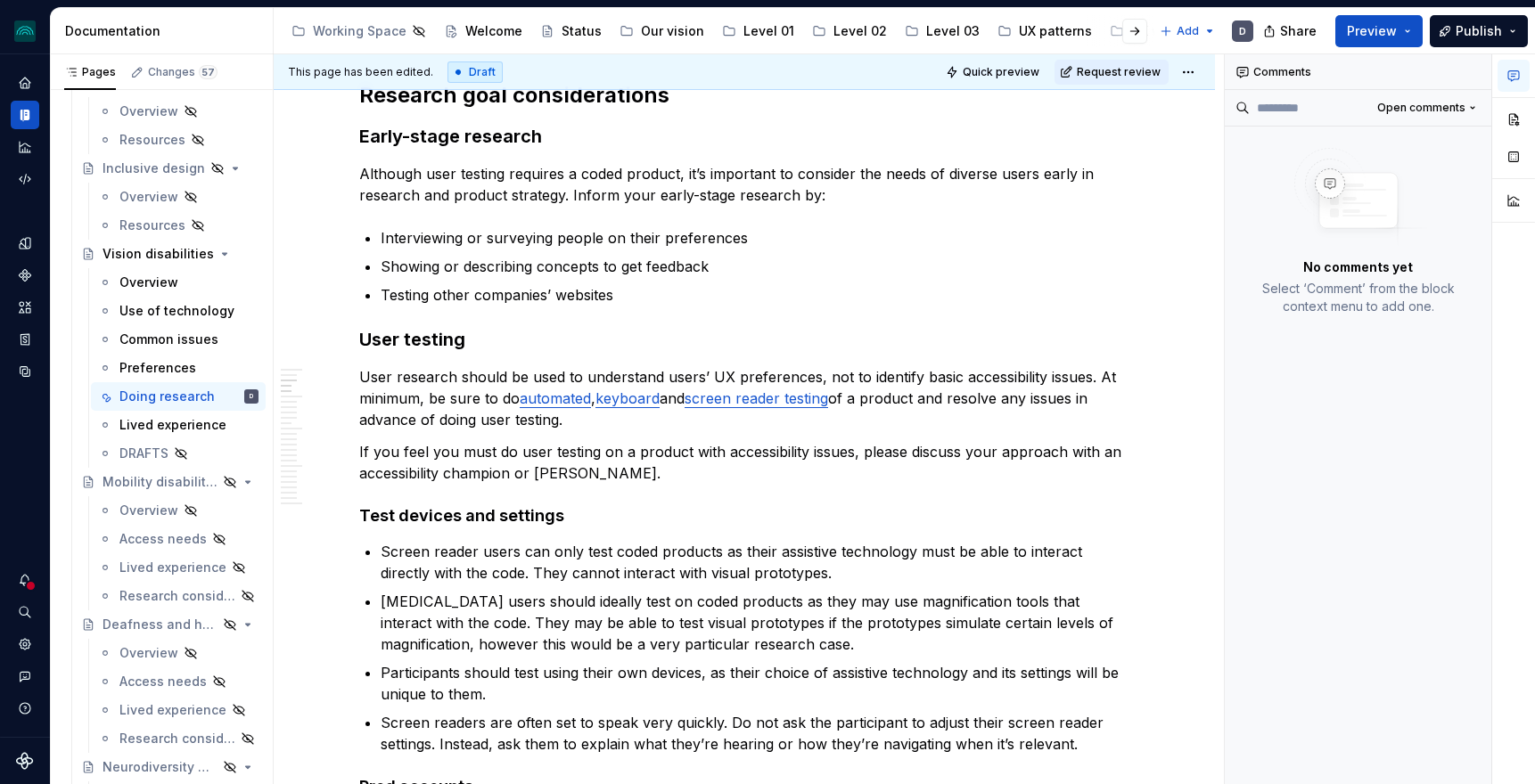
scroll to position [0, 0]
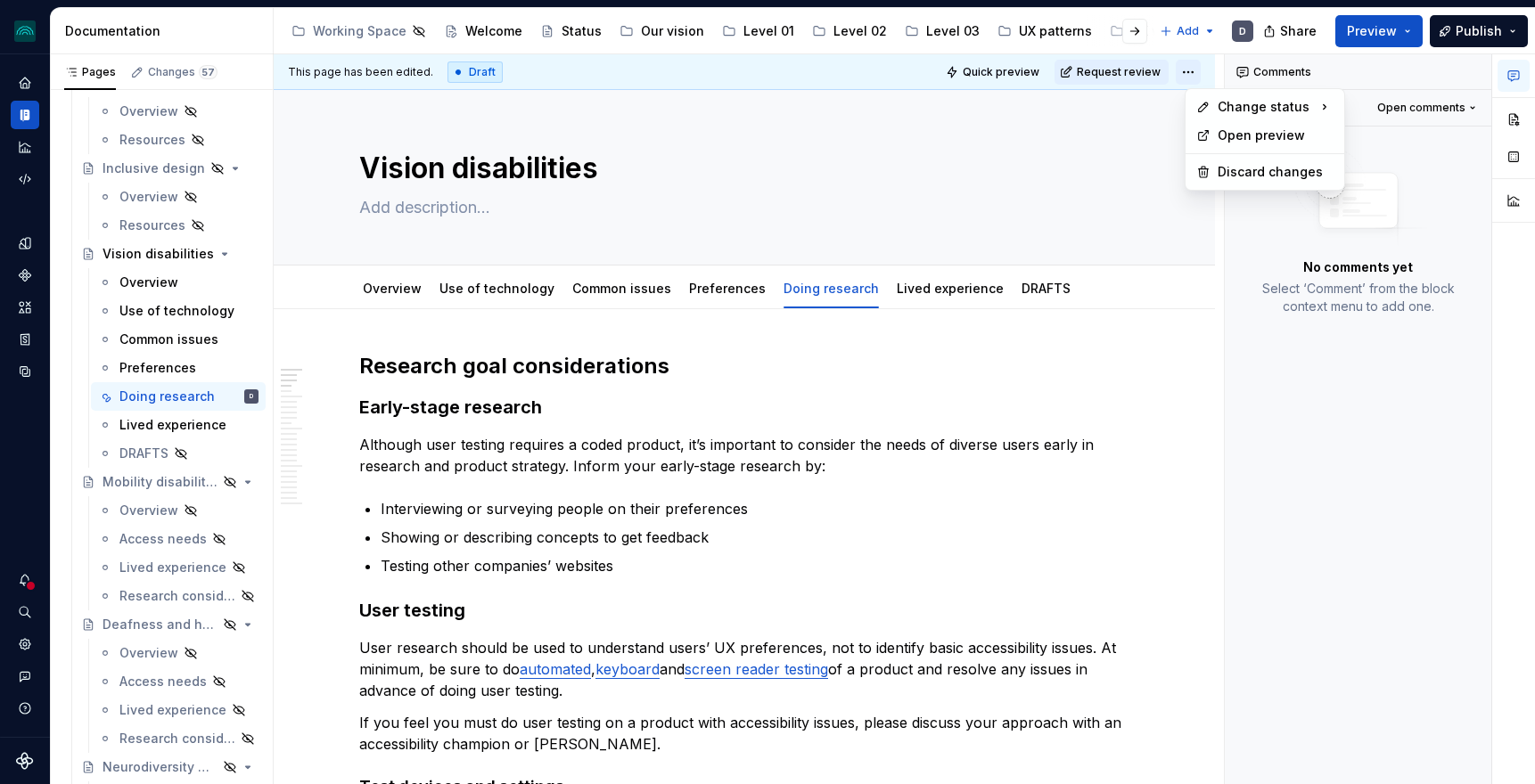
click at [1190, 73] on html "iceberg D Design system data Documentation Accessibility guide for tree Page tr…" at bounding box center [767, 392] width 1535 height 784
click at [1428, 195] on div "Ready for publish" at bounding box center [1457, 196] width 124 height 18
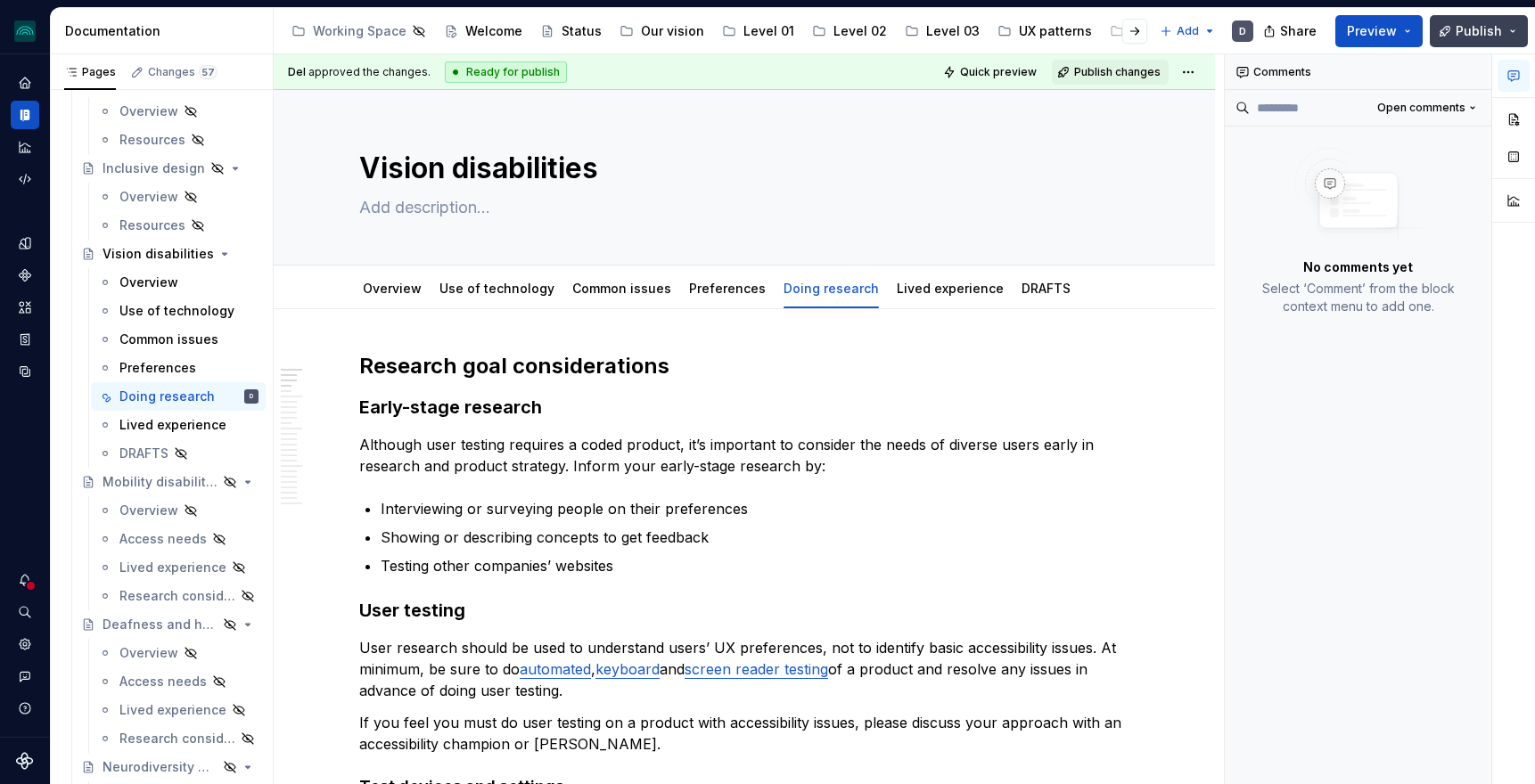
click at [1480, 23] on span "Publish" at bounding box center [1479, 31] width 46 height 18
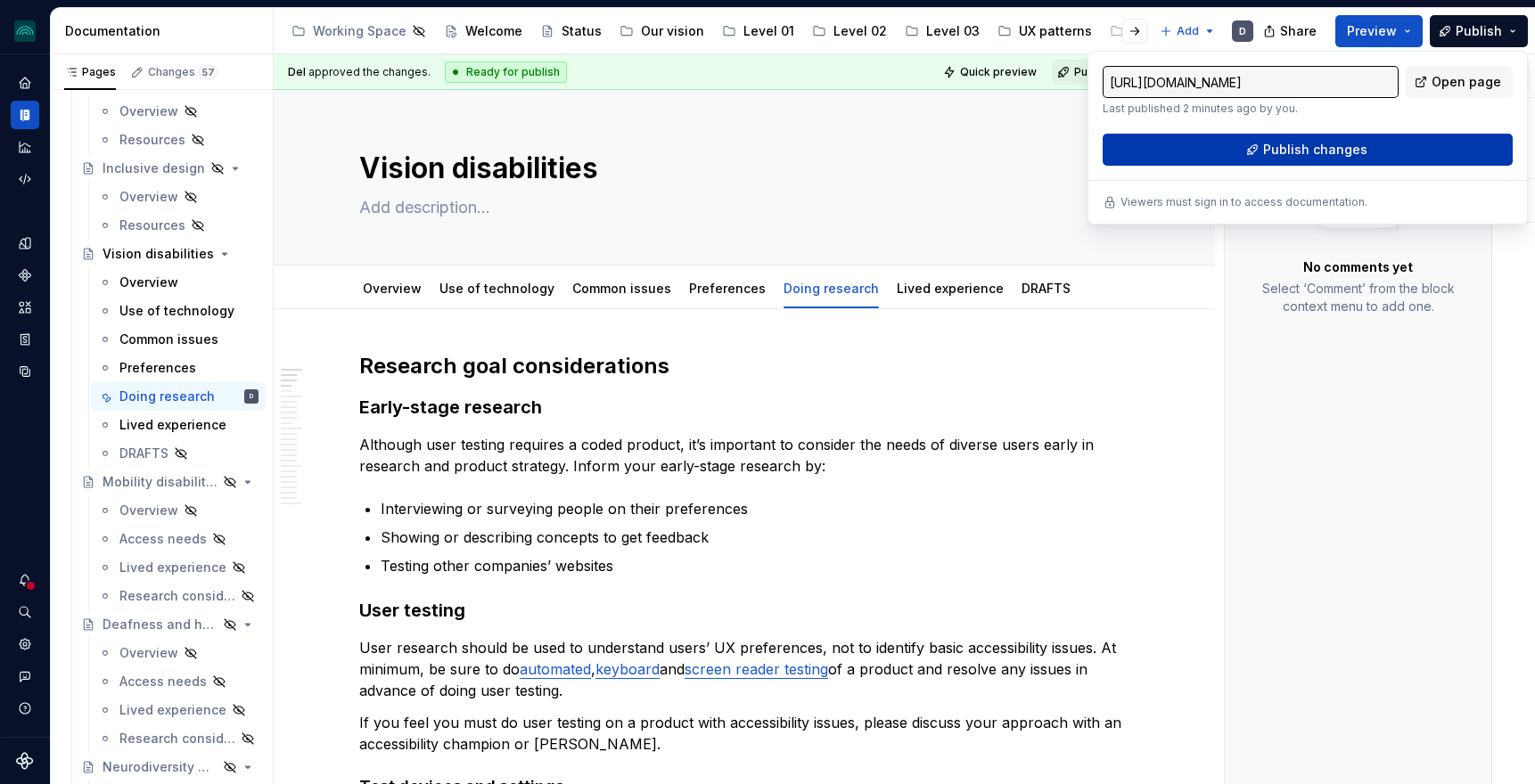
click at [1367, 148] on button "Publish changes" at bounding box center [1307, 150] width 411 height 32
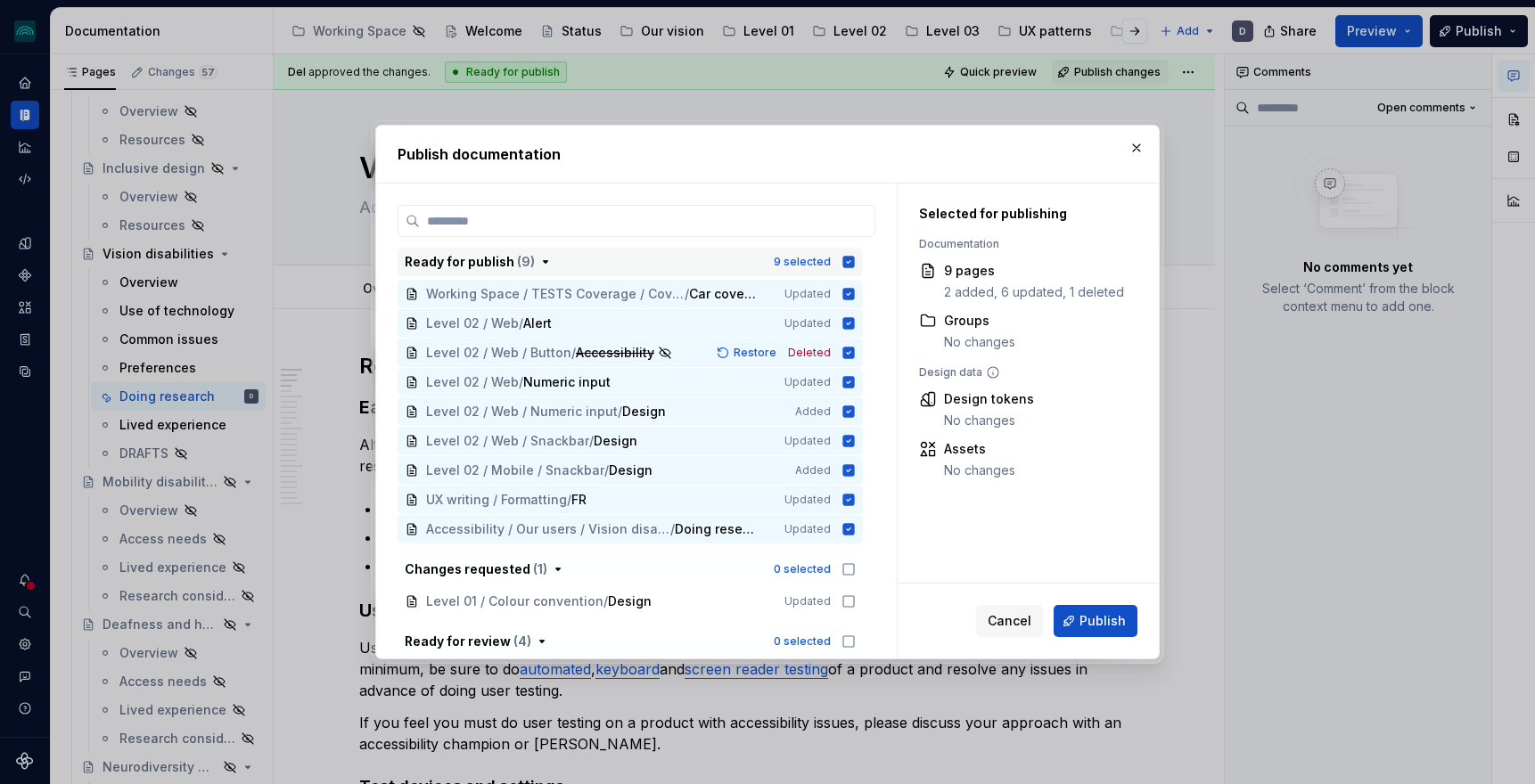
click at [855, 263] on icon "button" at bounding box center [850, 262] width 11 height 11
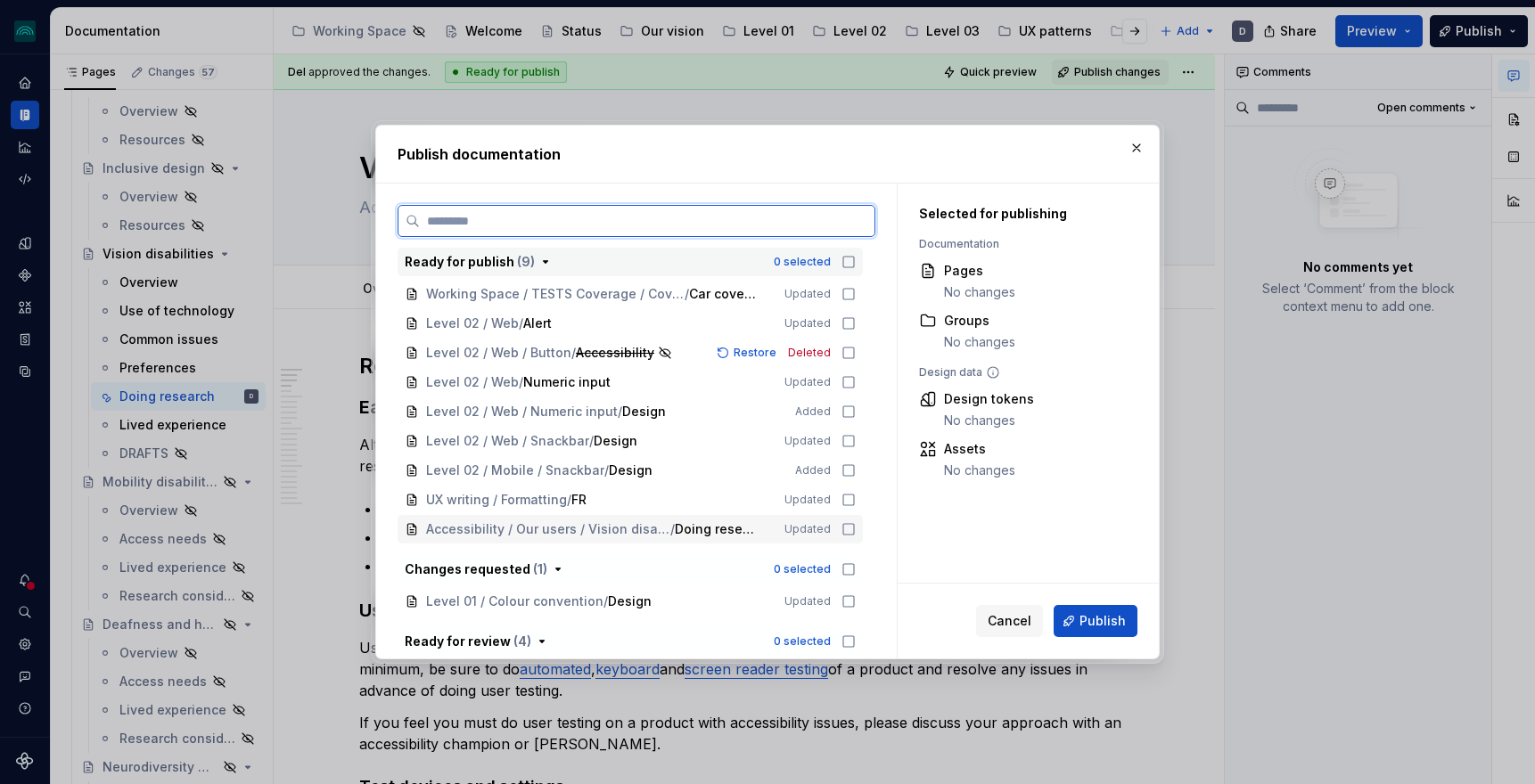
click at [855, 536] on icon at bounding box center [849, 529] width 14 height 14
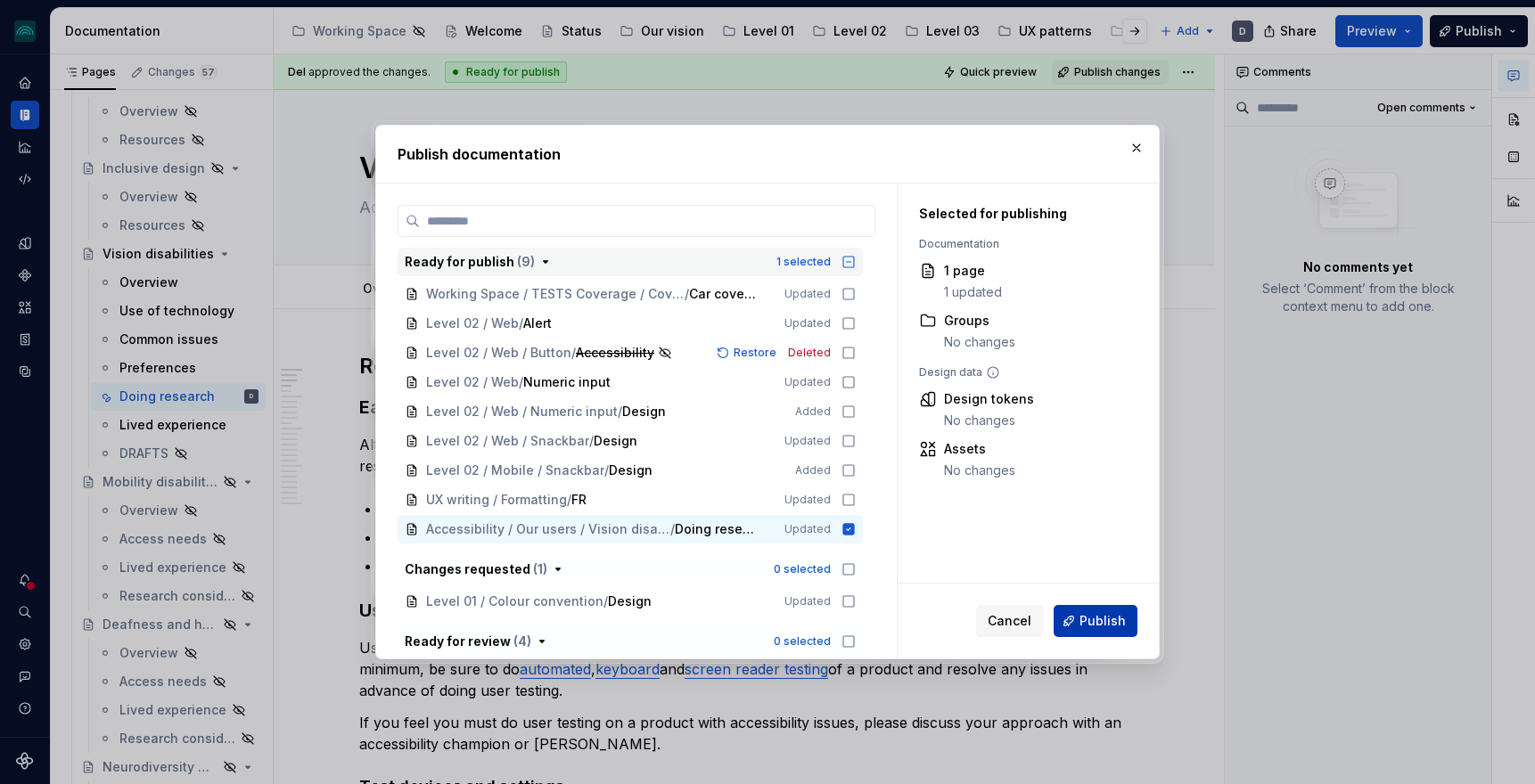
click at [1099, 623] on span "Publish" at bounding box center [1103, 621] width 46 height 18
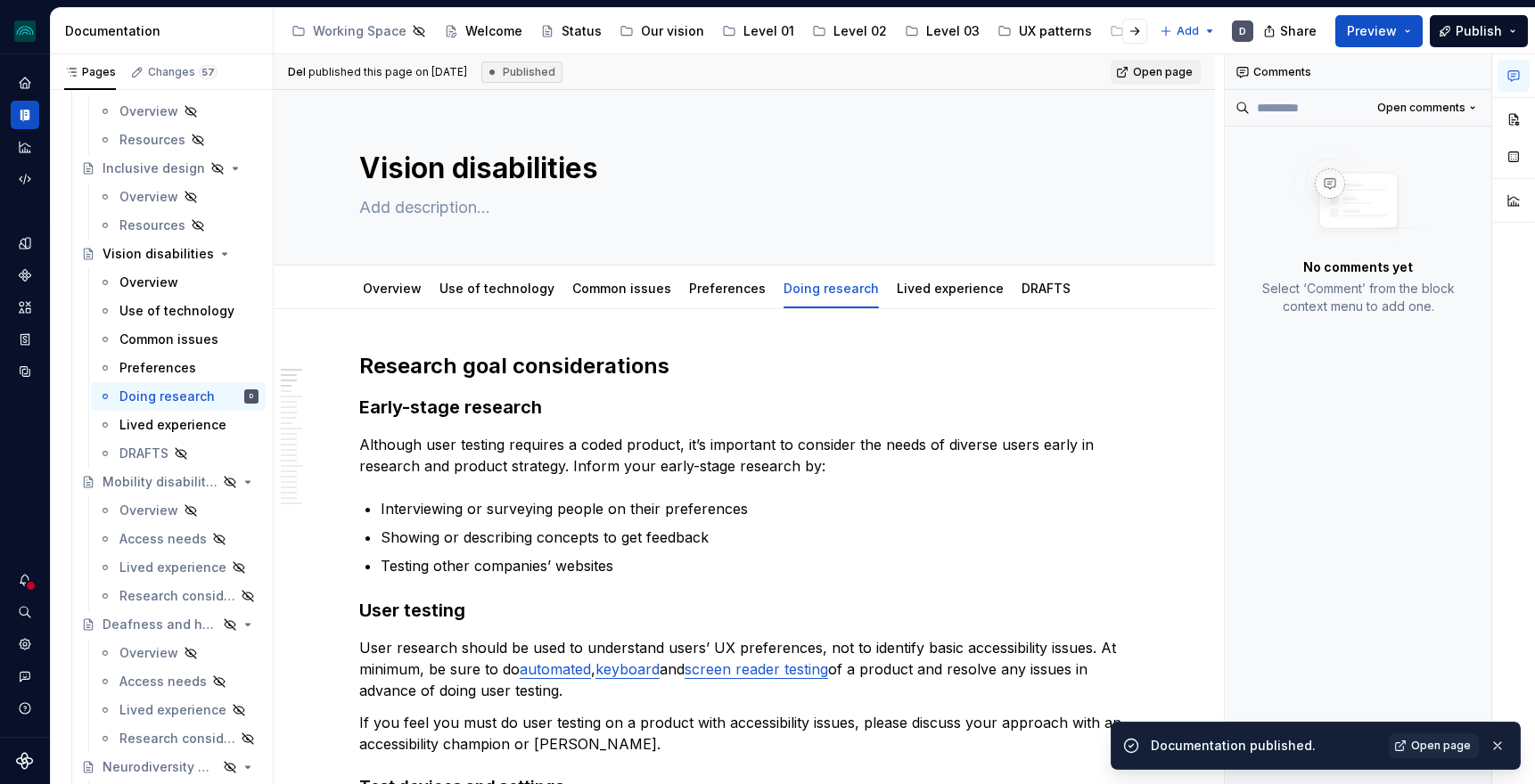
type textarea "*"
